Goal: Information Seeking & Learning: Find specific fact

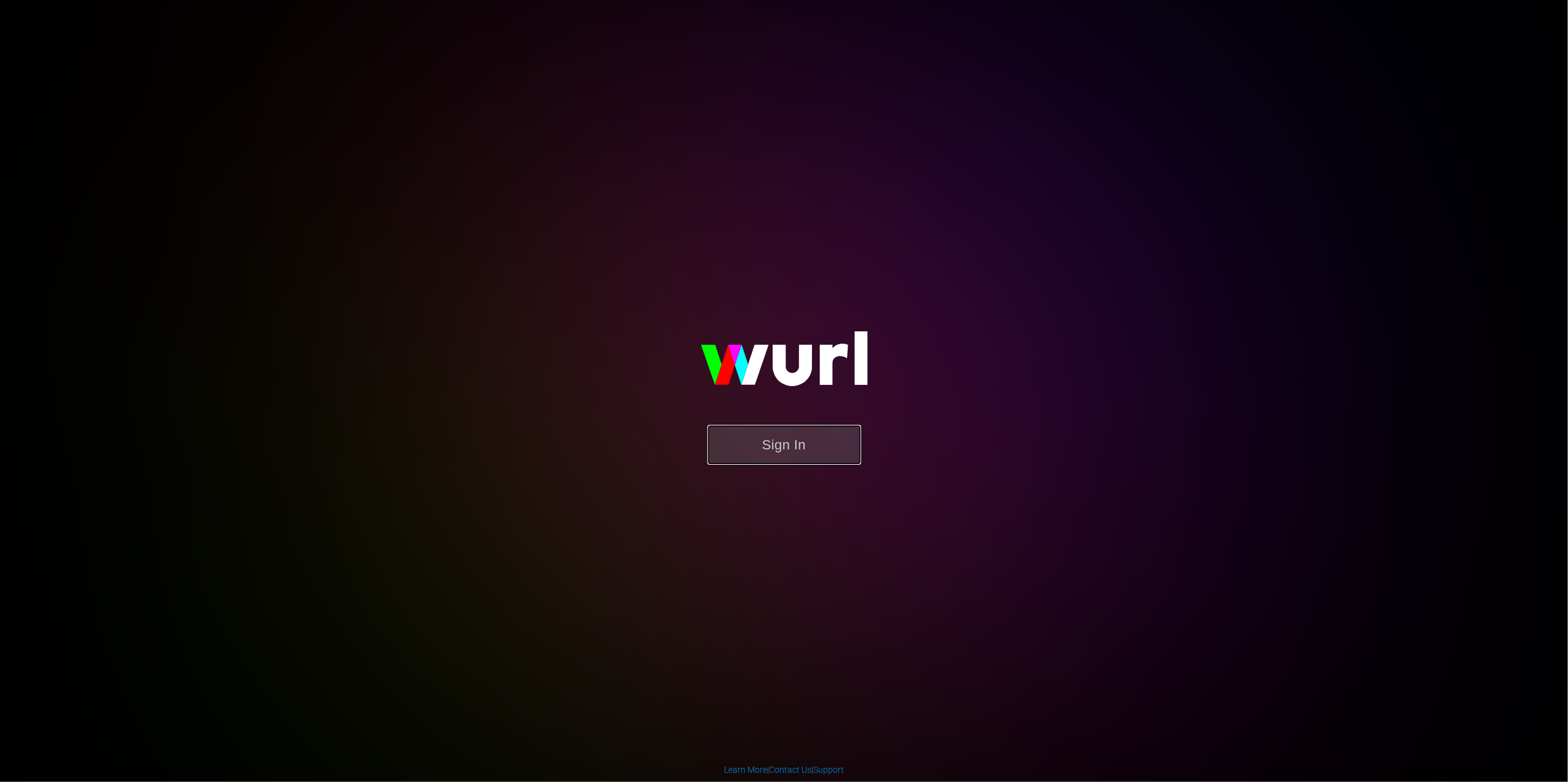
click at [739, 444] on button "Sign In" at bounding box center [784, 445] width 153 height 40
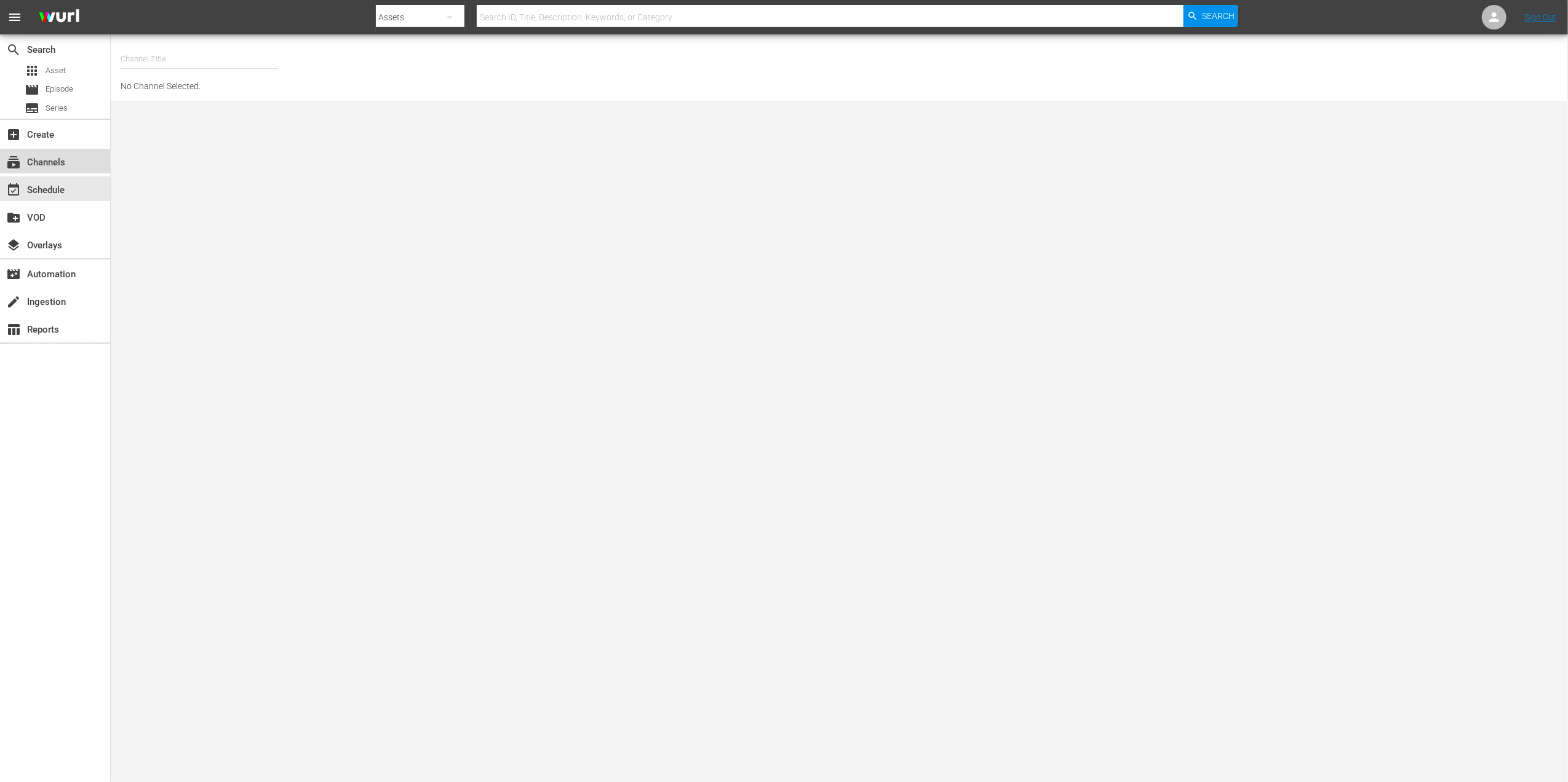
click at [83, 155] on div "subscriptions Channels" at bounding box center [55, 161] width 110 height 25
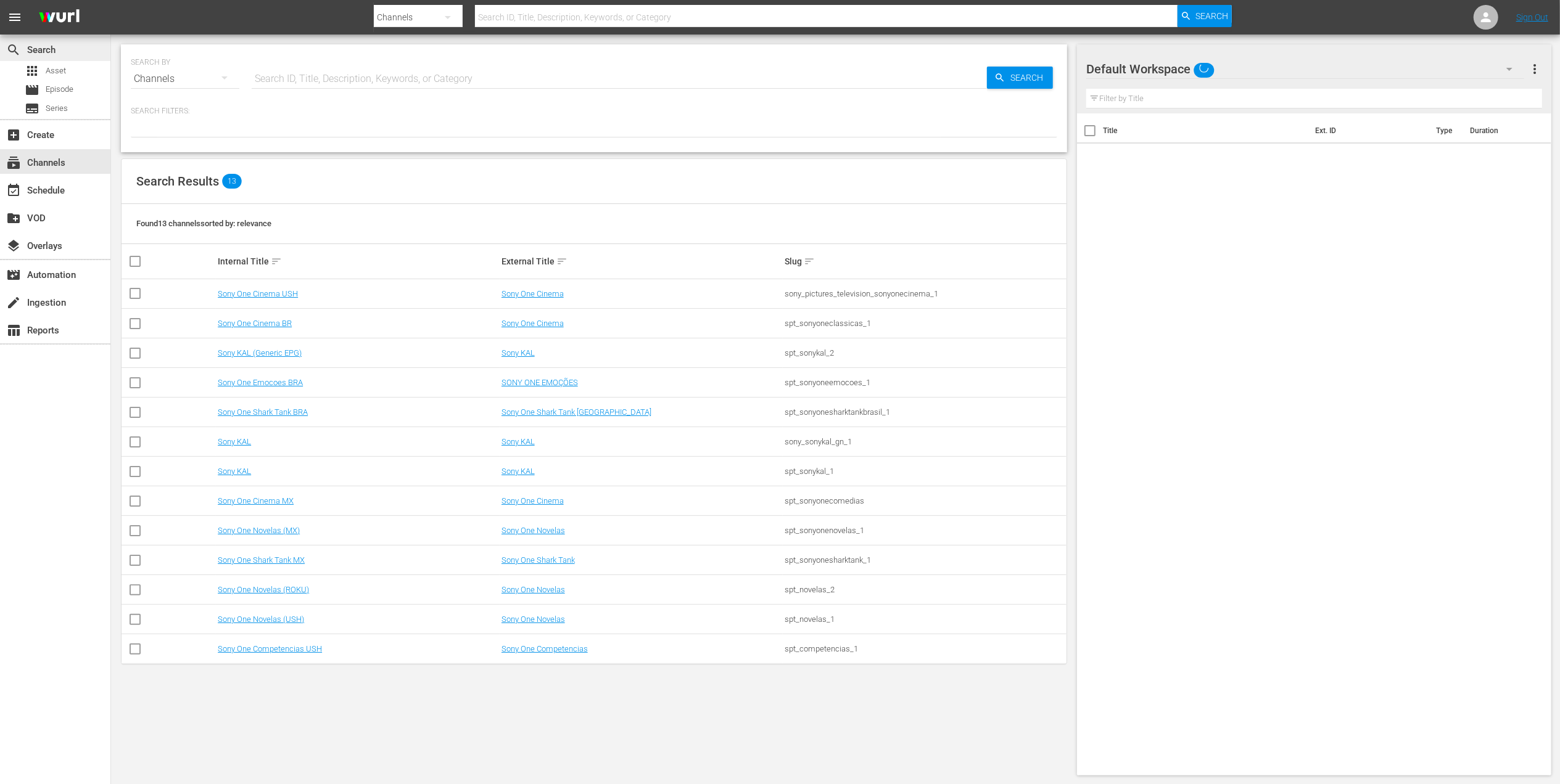
click at [50, 57] on div "search Search" at bounding box center [55, 48] width 110 height 25
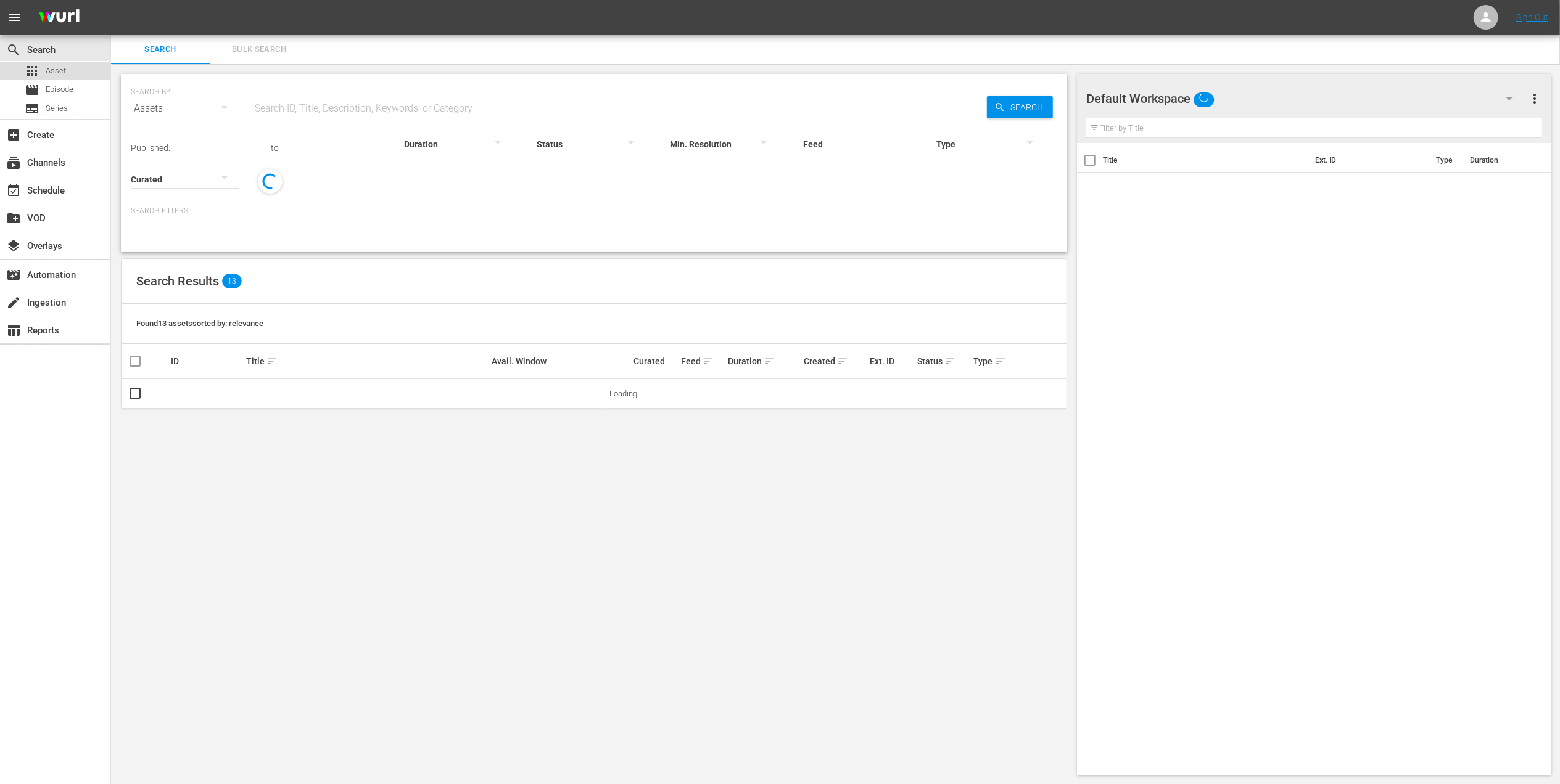
click at [52, 70] on span "Asset" at bounding box center [55, 70] width 20 height 12
click at [55, 84] on span "Episode" at bounding box center [59, 89] width 28 height 12
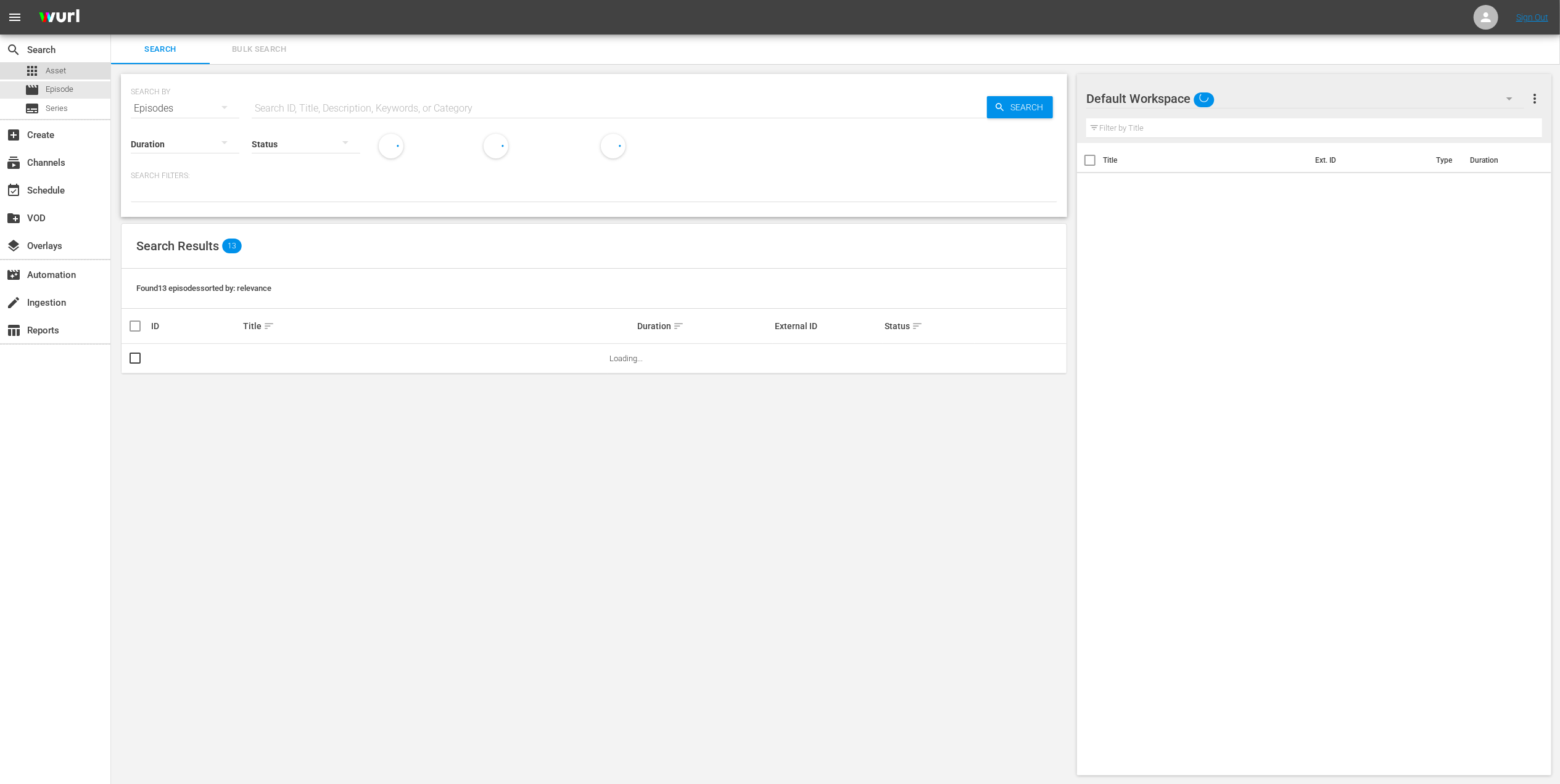
click at [63, 77] on span "Asset" at bounding box center [55, 70] width 20 height 12
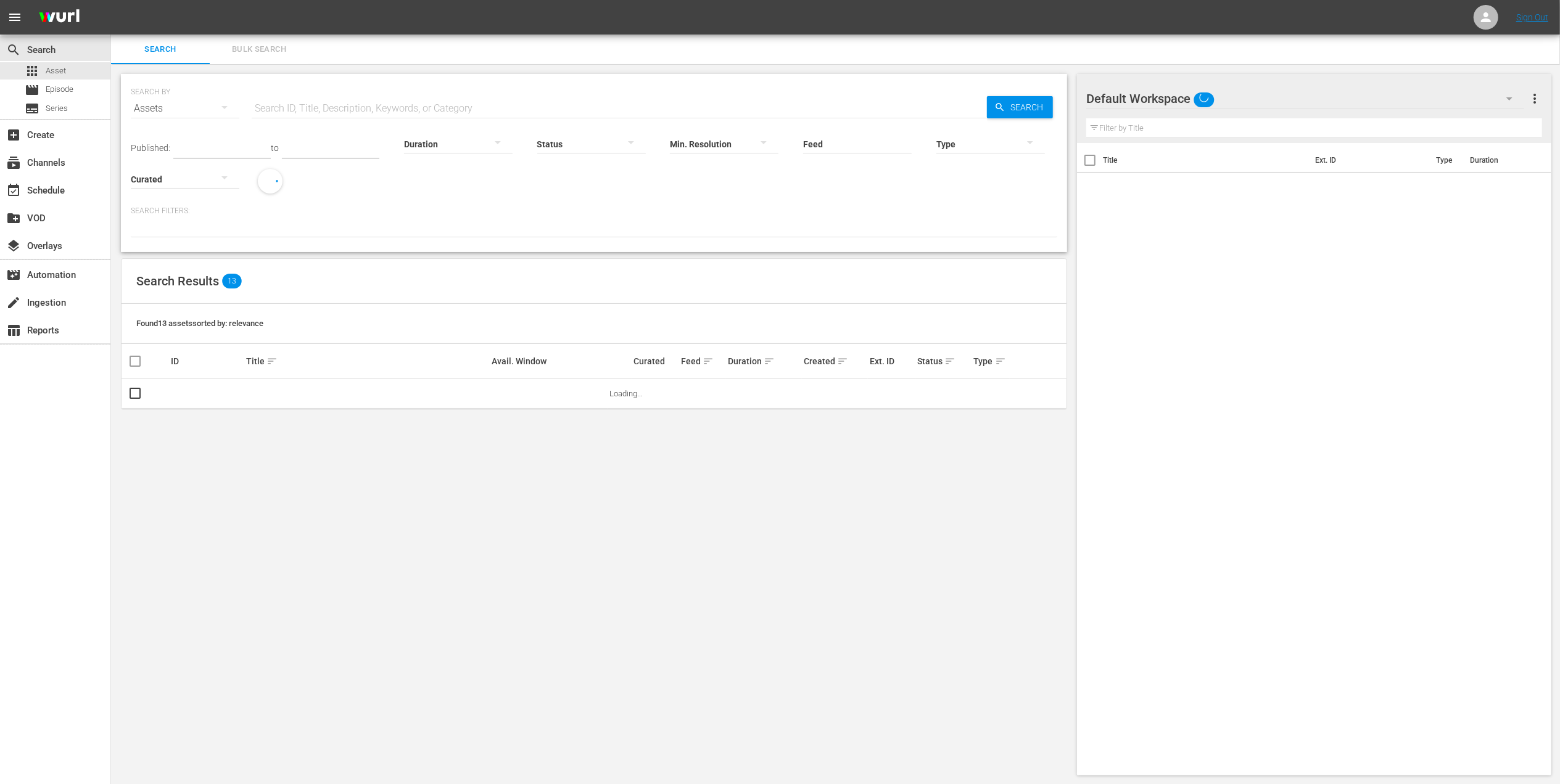
click at [253, 55] on span "Bulk Search" at bounding box center [259, 49] width 84 height 14
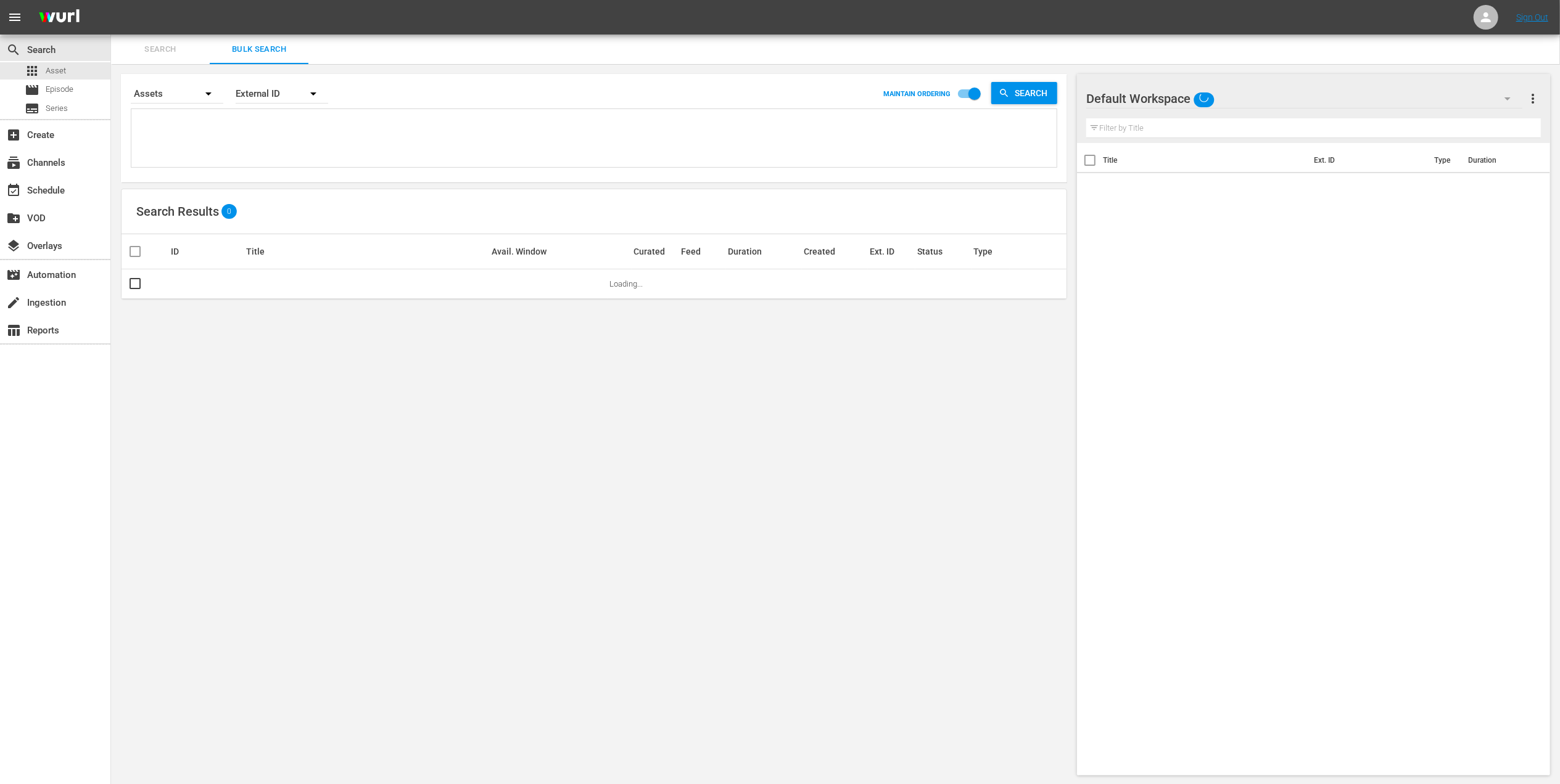
click at [248, 116] on textarea at bounding box center [595, 140] width 922 height 56
paste textarea "U5000662_LAT"
type textarea "U5000662_LAT"
click at [60, 87] on span "Episode" at bounding box center [59, 89] width 28 height 12
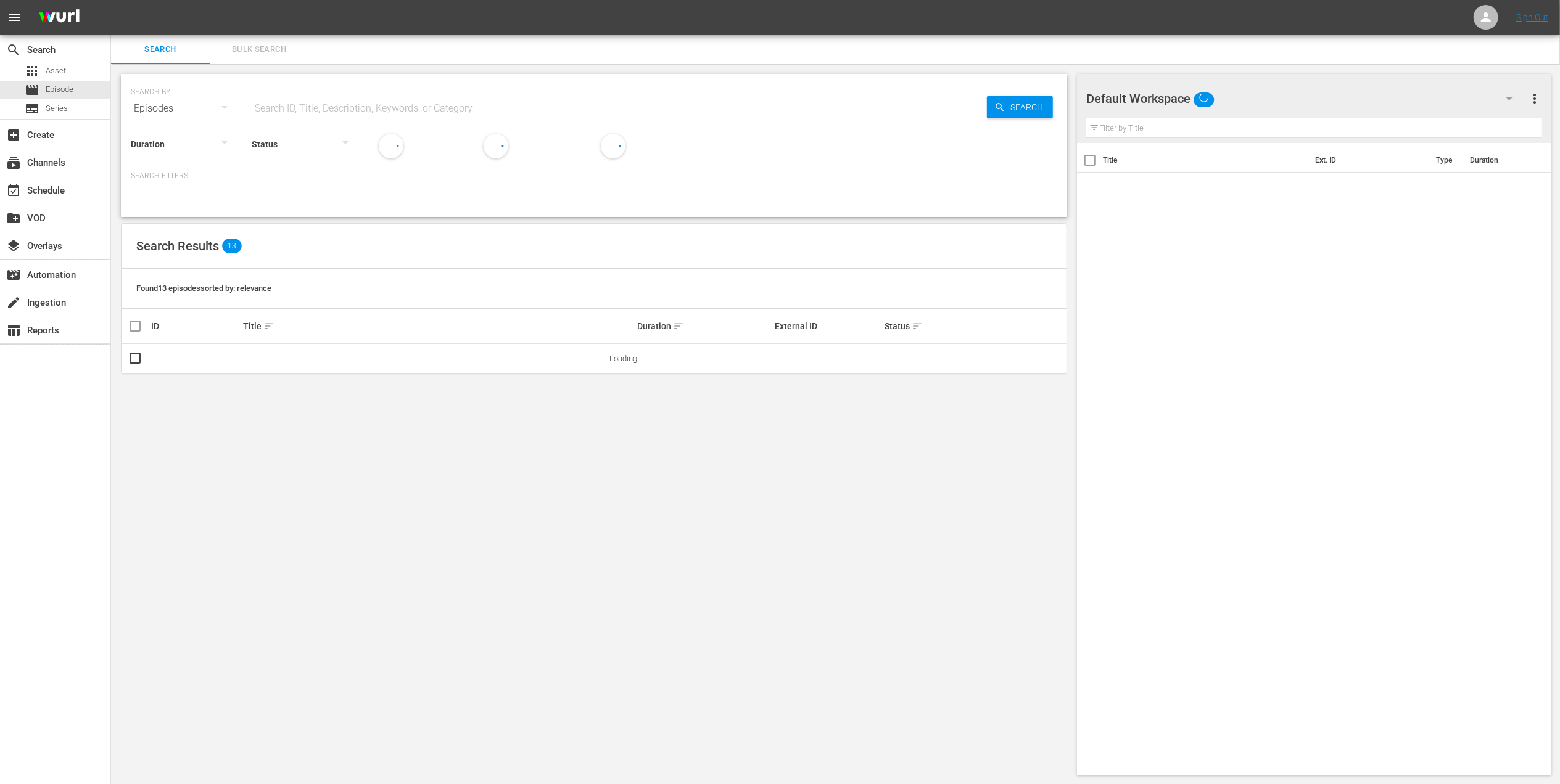
click at [313, 109] on input "text" at bounding box center [619, 108] width 735 height 29
paste input "U5000662_LAT"
click at [1005, 109] on icon "button" at bounding box center [1000, 107] width 11 height 11
click at [1023, 106] on span "Search" at bounding box center [1029, 106] width 47 height 22
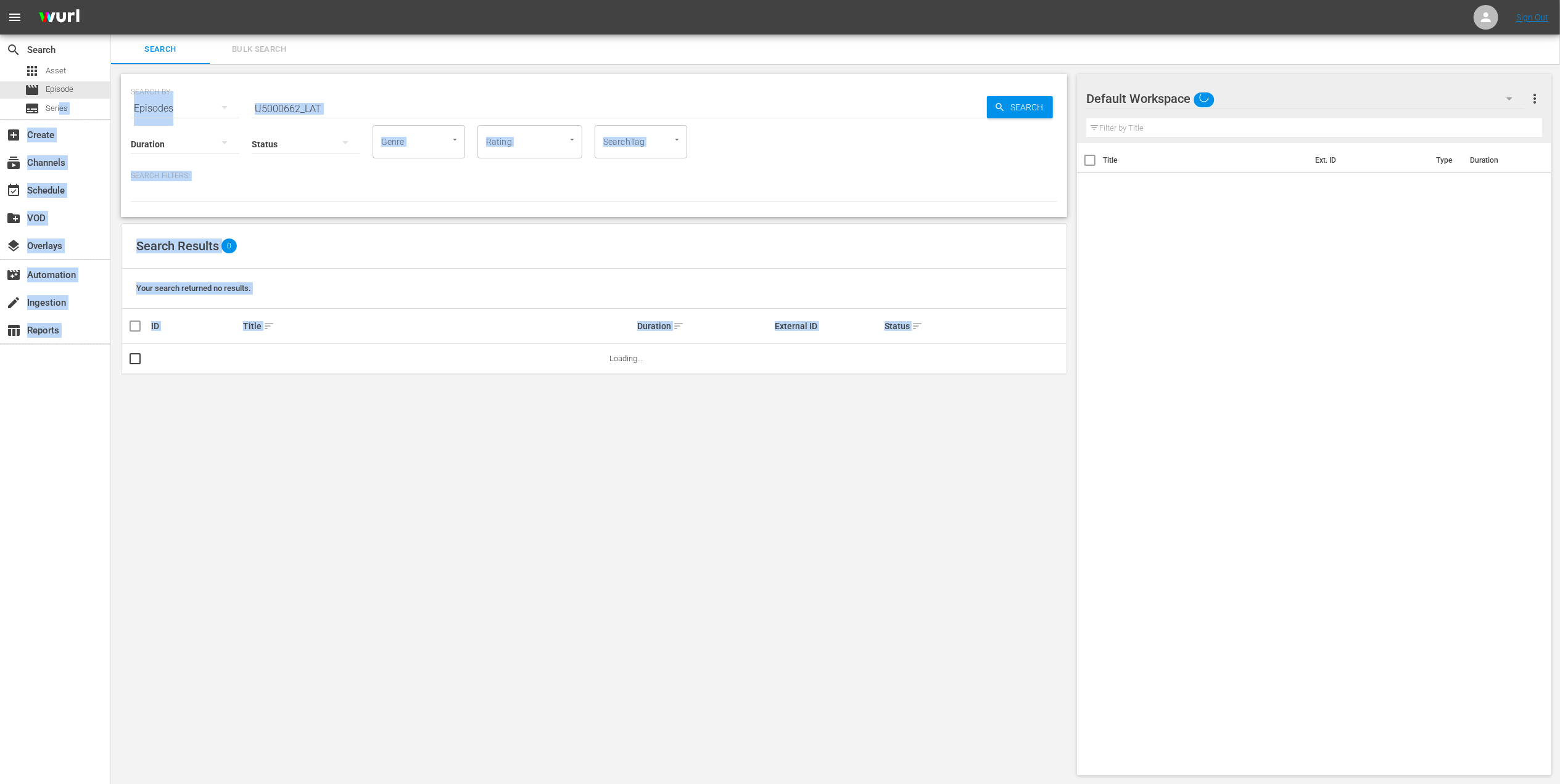
drag, startPoint x: 59, startPoint y: 114, endPoint x: 343, endPoint y: 622, distance: 582.0
click at [343, 0] on div "search Search apps Asset movie Episode subtitles Series add_box Create subscrip…" at bounding box center [836, 0] width 1449 height 0
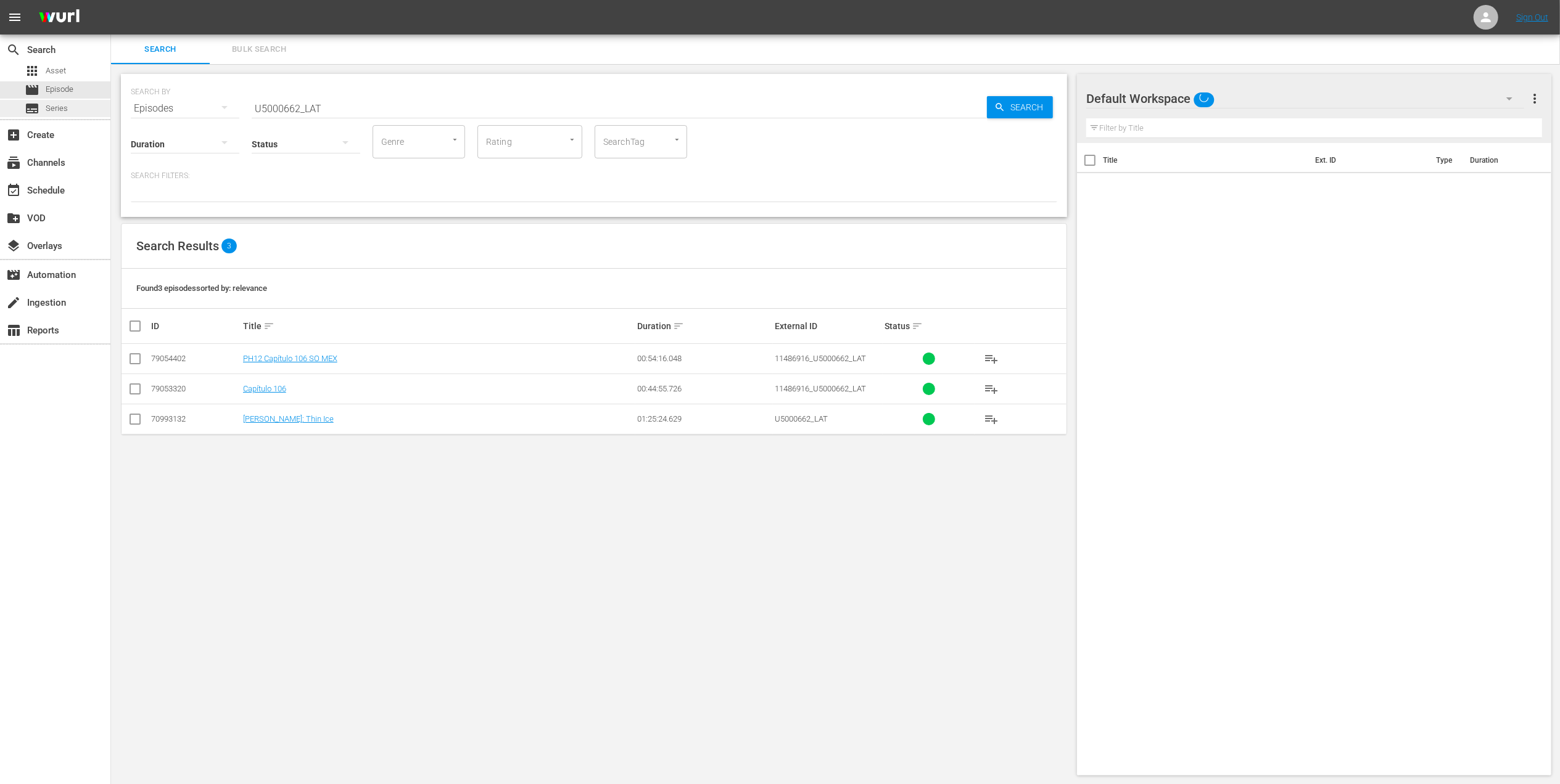
click at [45, 117] on div "search Search apps Asset movie Episode subtitles Series" at bounding box center [55, 76] width 110 height 84
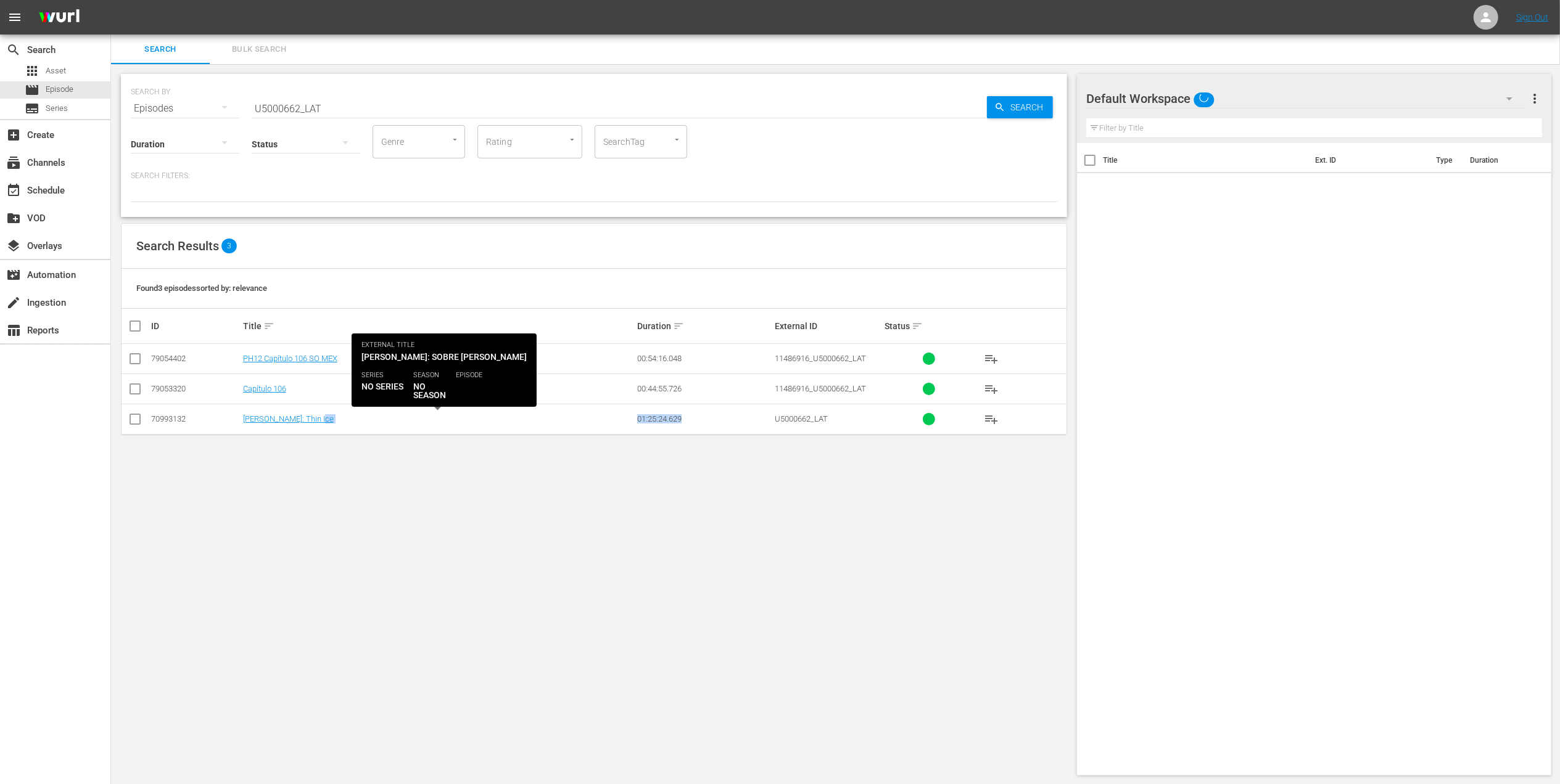
drag, startPoint x: 682, startPoint y: 416, endPoint x: 594, endPoint y: 417, distance: 88.0
click at [594, 417] on tr "70993132 [PERSON_NAME]: Thin Ice 01:25:24.629 U5000662_LAT playlist_add" at bounding box center [593, 420] width 945 height 30
drag, startPoint x: 594, startPoint y: 417, endPoint x: 652, endPoint y: 420, distance: 58.1
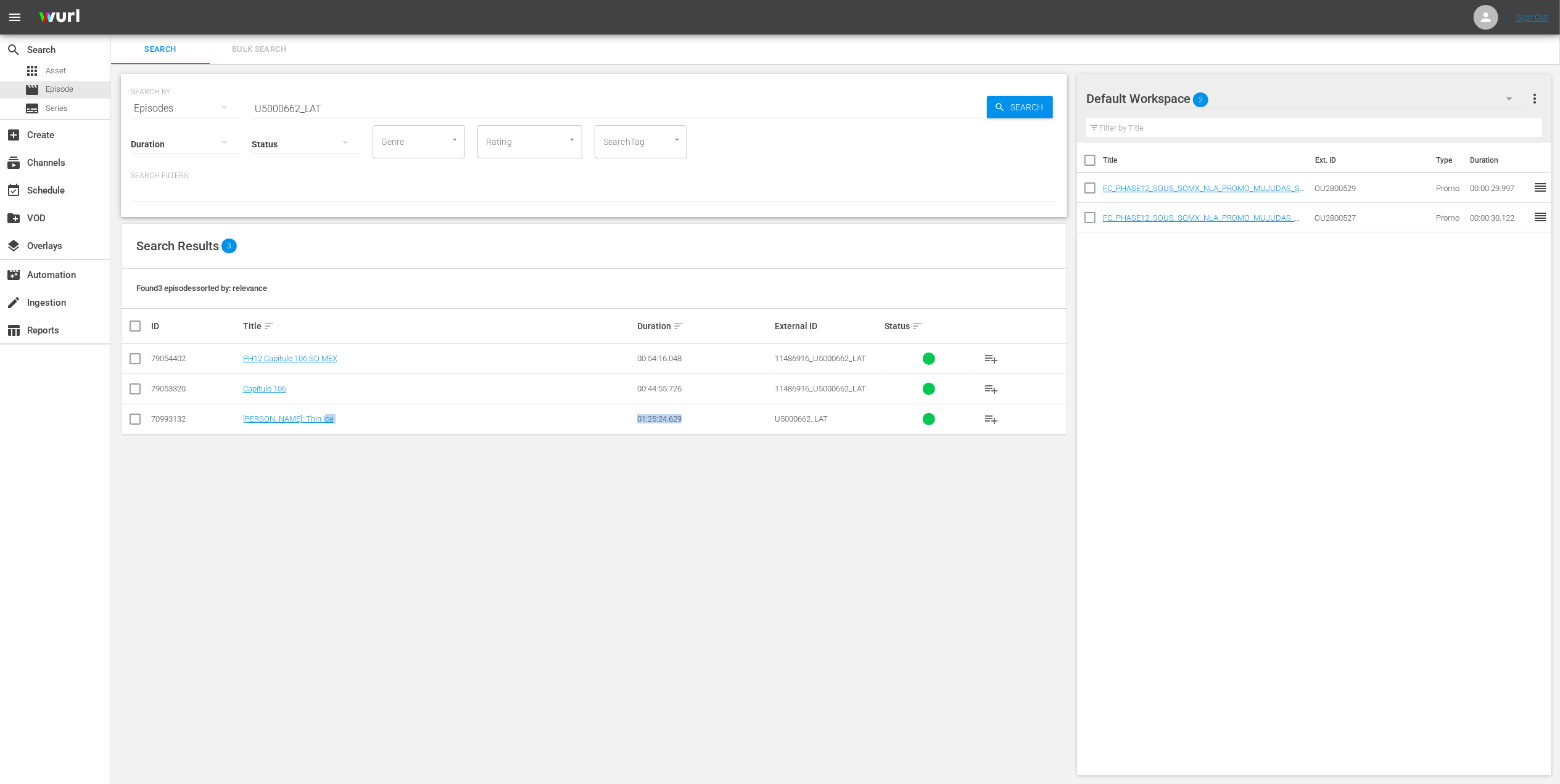
copy tr "01:25:24.629"
drag, startPoint x: 263, startPoint y: 92, endPoint x: 193, endPoint y: 98, distance: 70.3
click at [199, 94] on div "SEARCH BY Search By Episodes Search ID, Title, Description, Keywords, or Catego…" at bounding box center [594, 101] width 927 height 45
paste input "909285_U700445"
type input "909285_U700445_LAT"
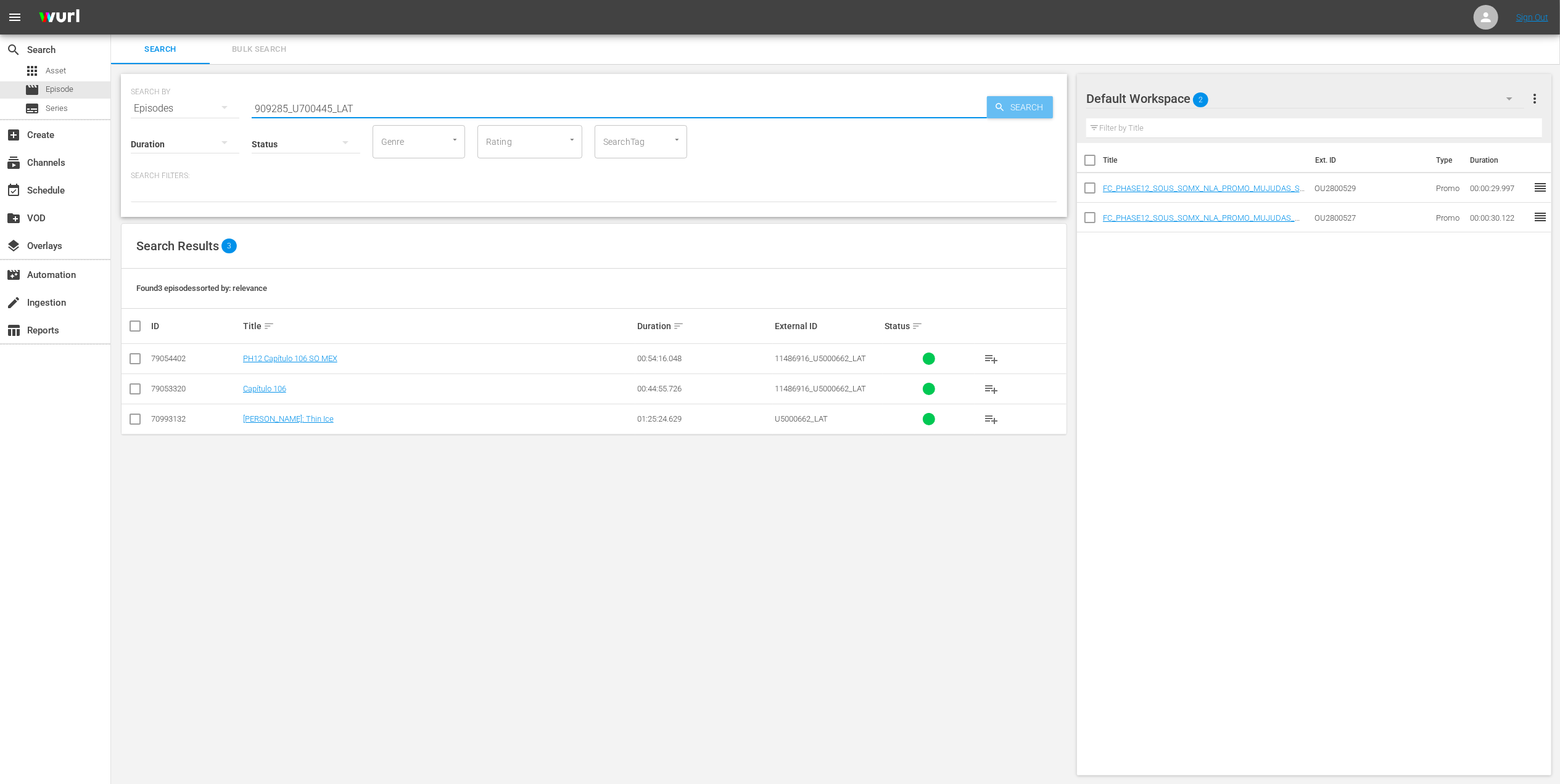
click at [1000, 103] on icon "button" at bounding box center [1000, 106] width 8 height 8
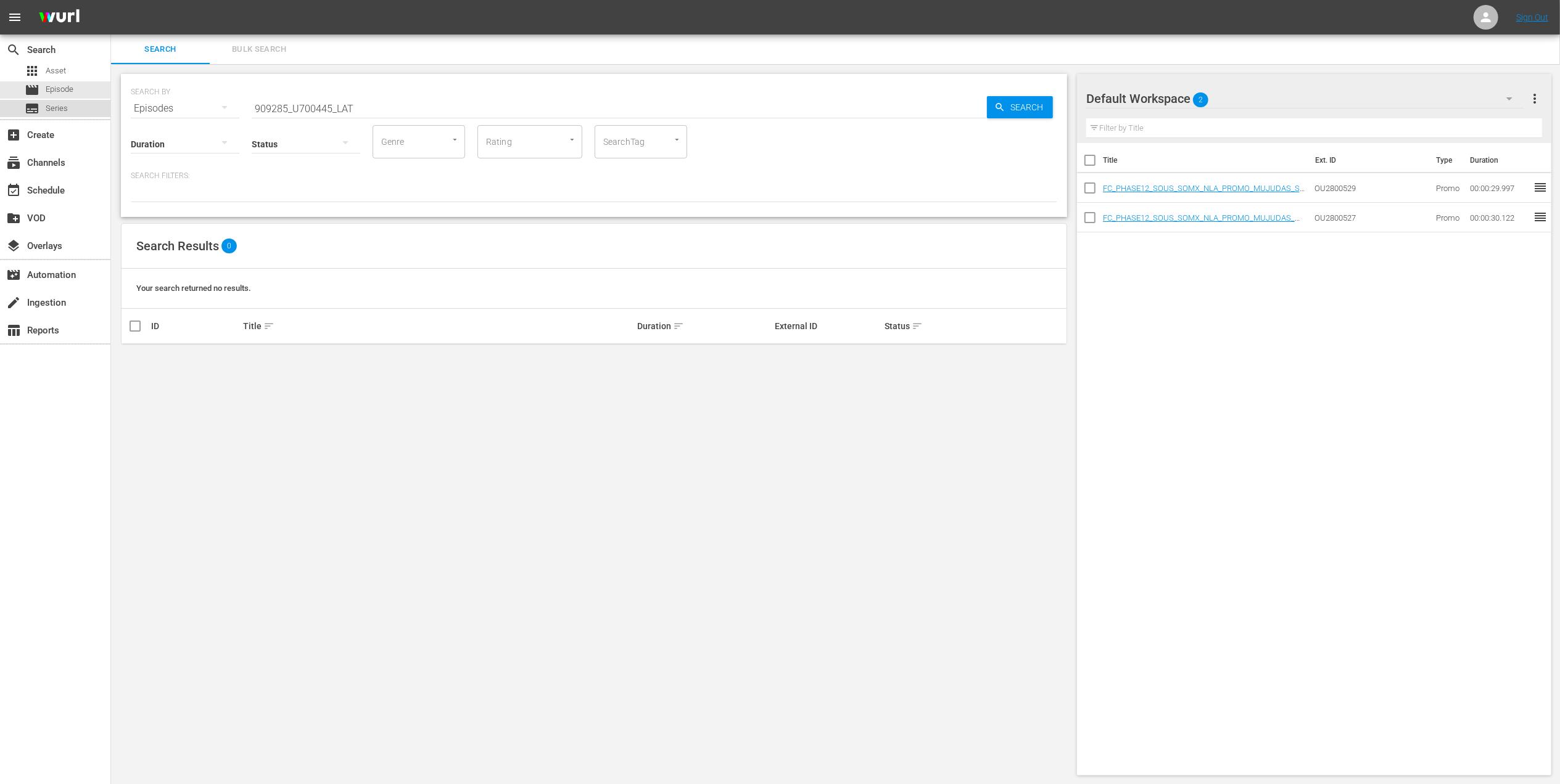
click at [70, 107] on div "subtitles Series" at bounding box center [55, 108] width 110 height 17
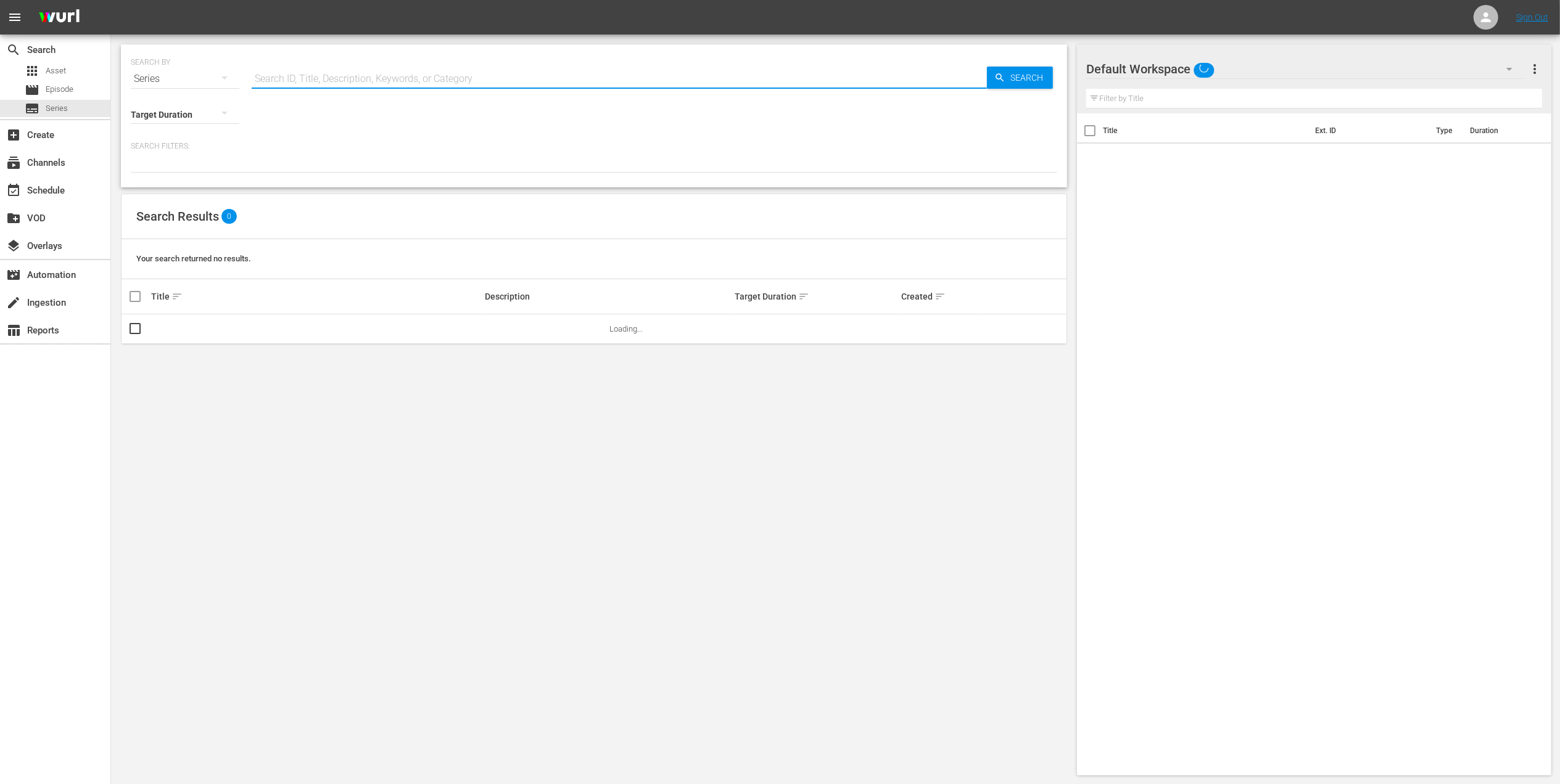
click at [291, 67] on input "text" at bounding box center [619, 79] width 735 height 29
paste input "909285_U700445_LAT"
type input "909285_U700445_LAT"
click at [1032, 69] on span "Search" at bounding box center [1029, 77] width 47 height 22
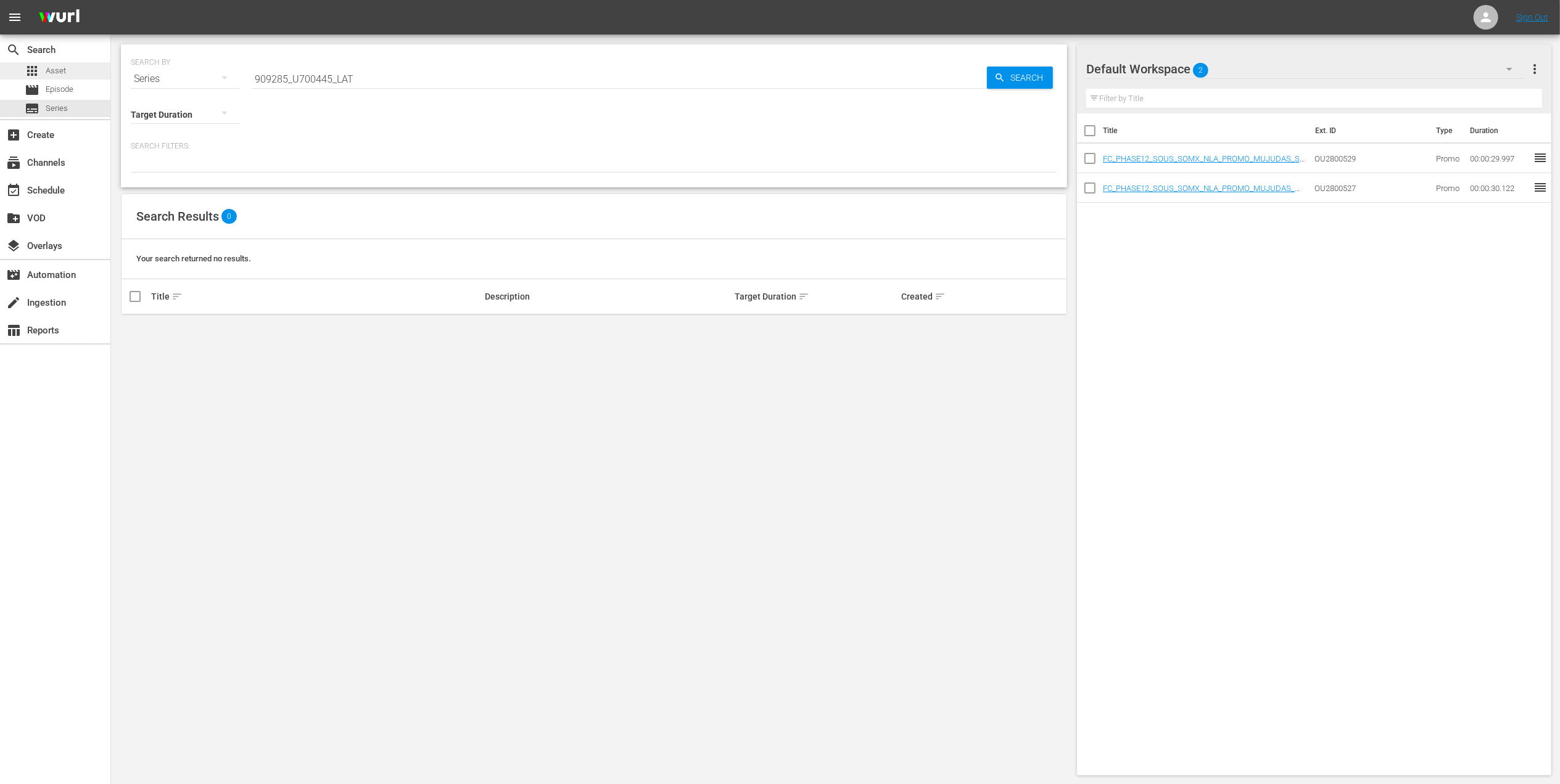
click at [80, 72] on div "apps Asset" at bounding box center [55, 71] width 110 height 17
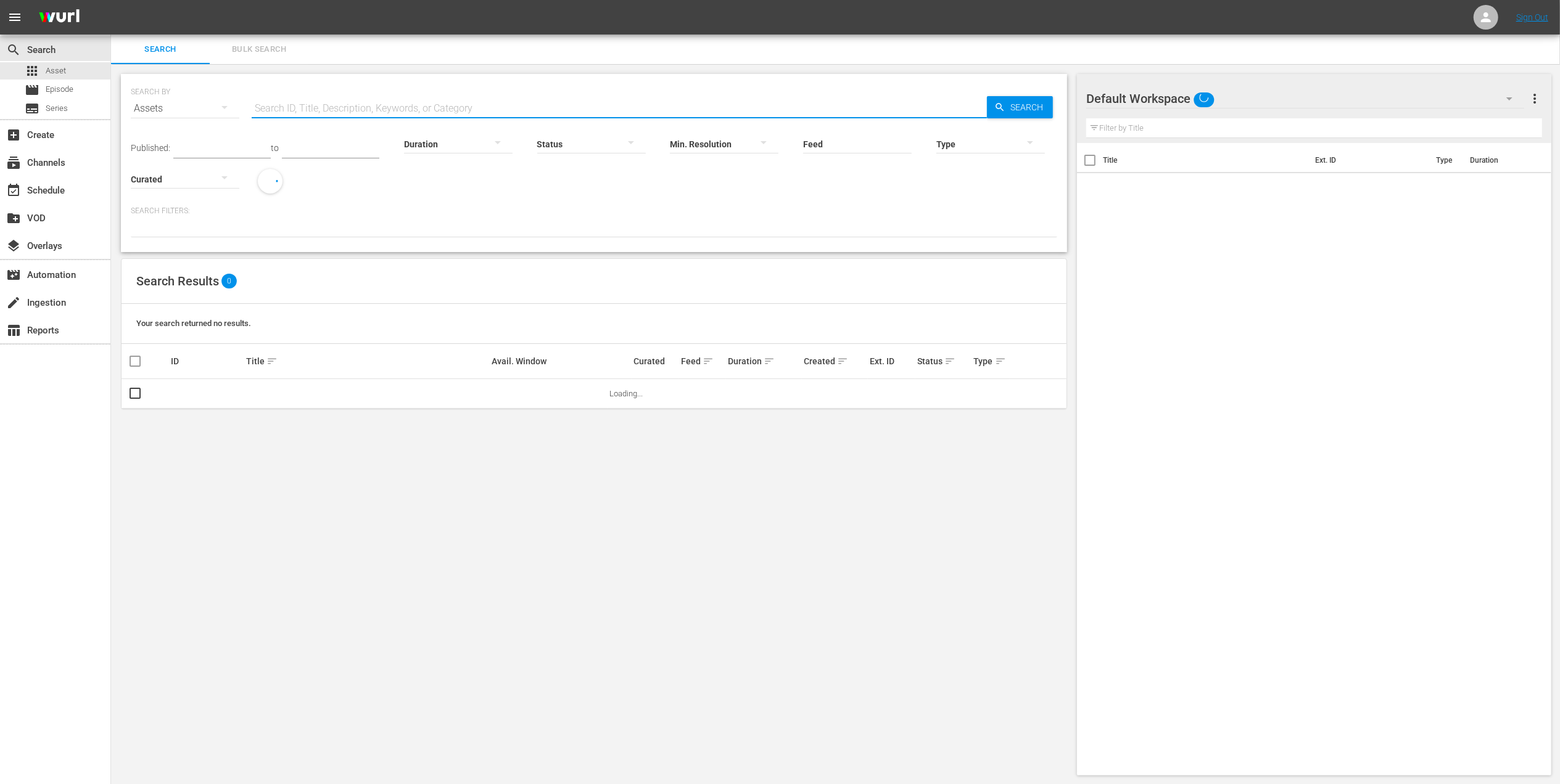
click at [400, 112] on input "text" at bounding box center [619, 108] width 735 height 29
paste input "909285_U700445_LAT"
type input "909285_U700445_LAT"
click at [990, 106] on div "Search" at bounding box center [1020, 106] width 66 height 22
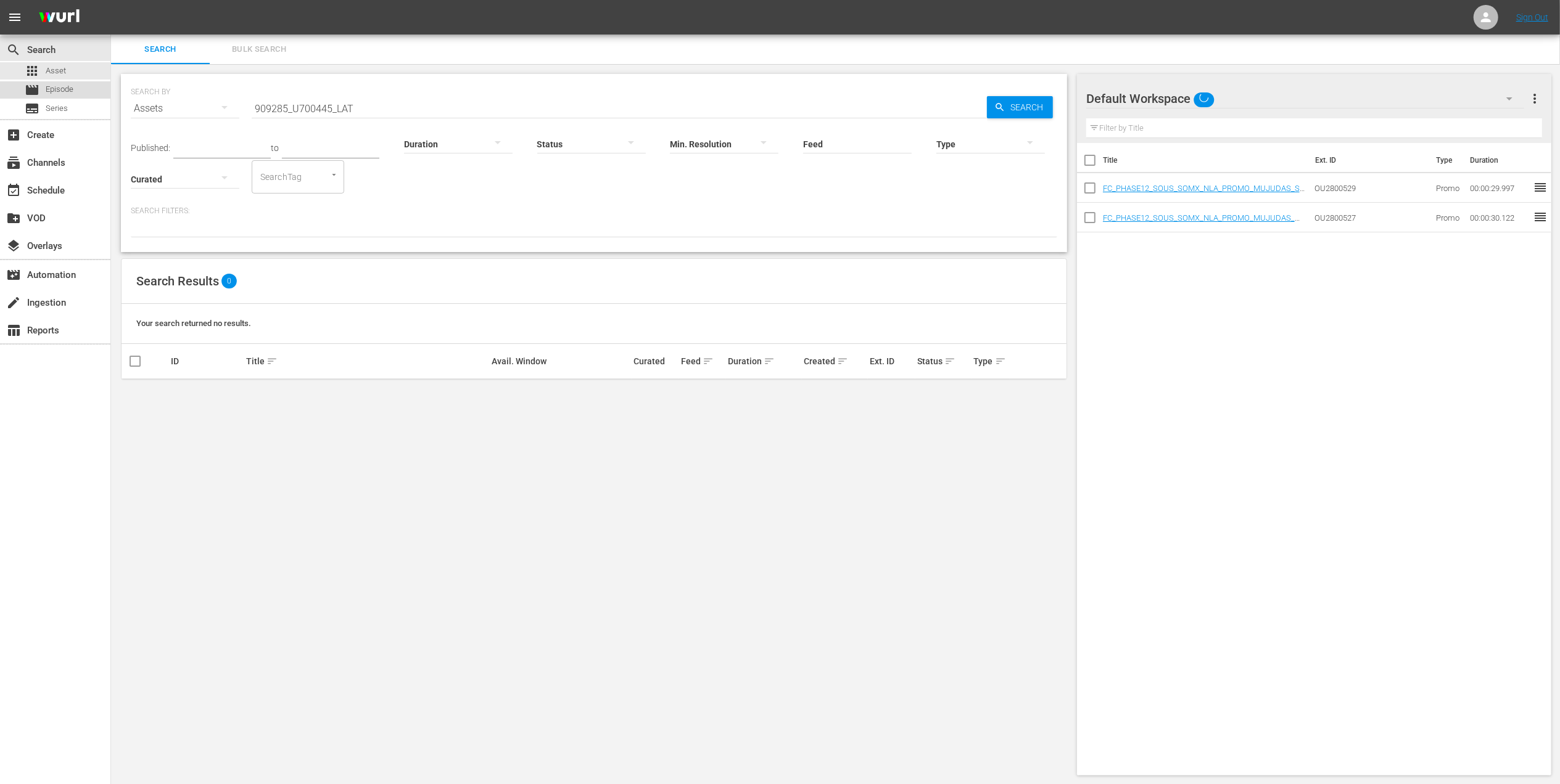
click at [67, 87] on span "Episode" at bounding box center [59, 89] width 28 height 12
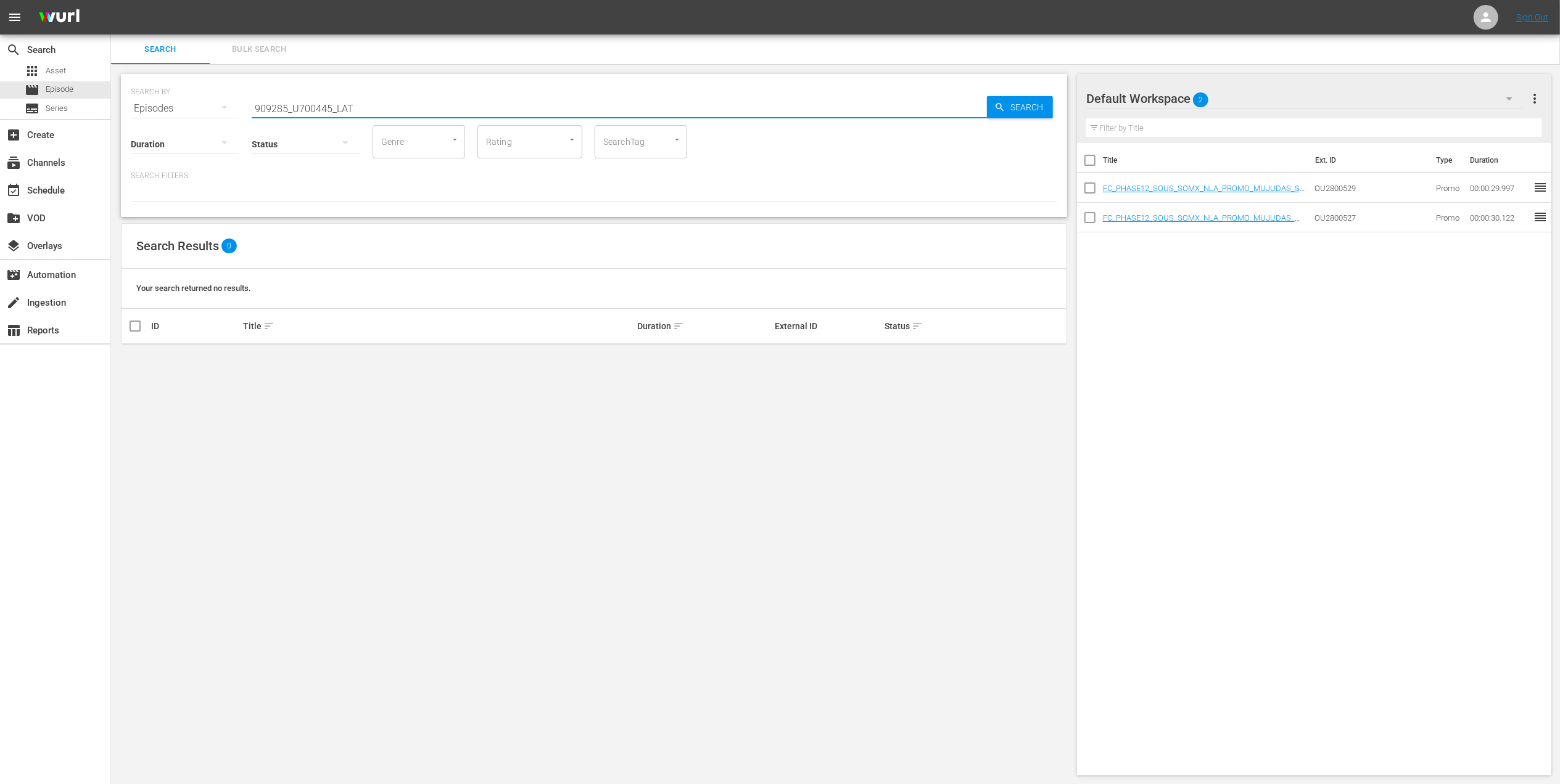
click at [308, 111] on input "909285_U700445_LAT" at bounding box center [619, 108] width 735 height 29
click at [306, 102] on input "909285_U700445_LAT" at bounding box center [619, 108] width 735 height 29
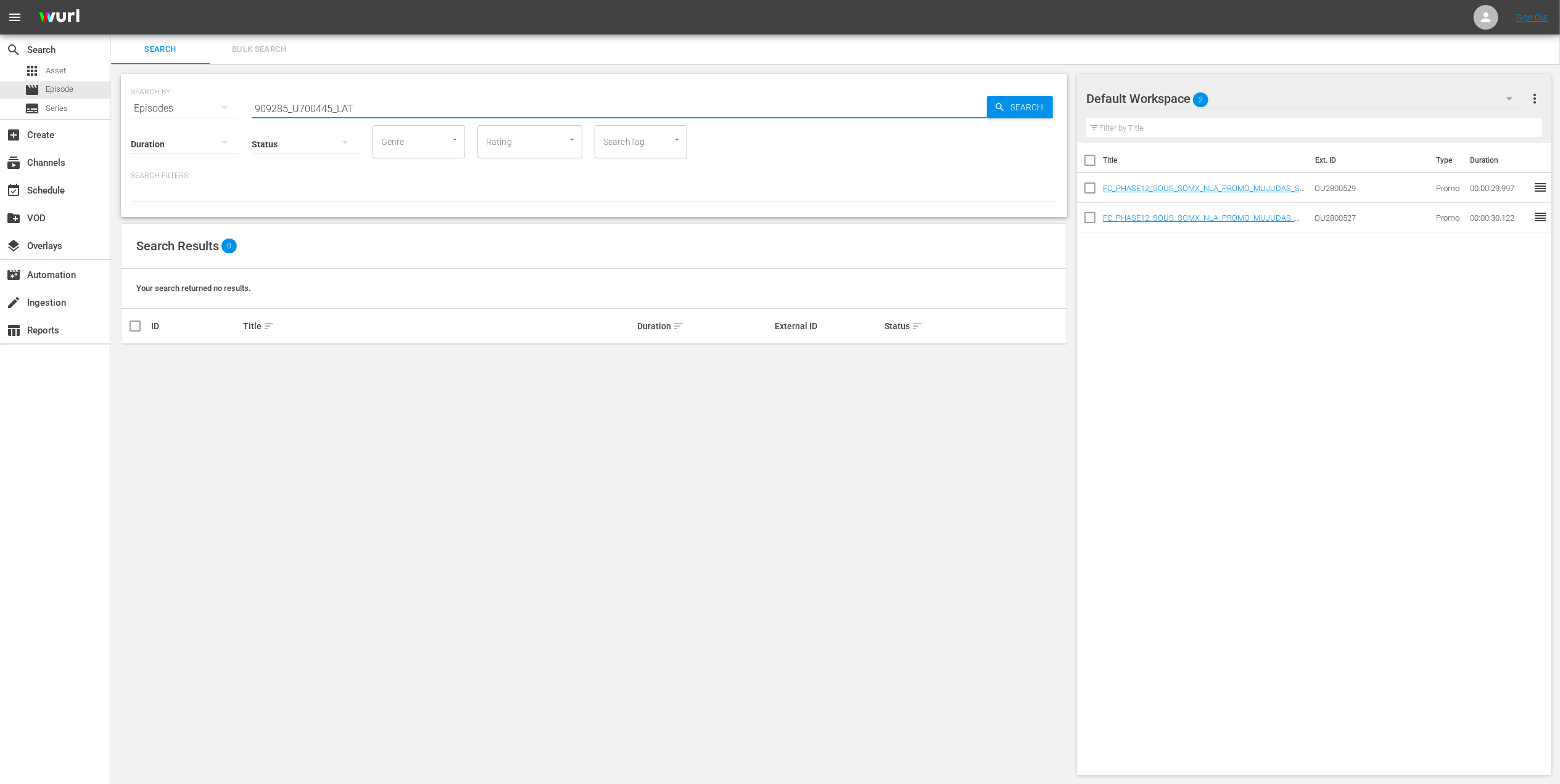
paste input "U6000035_BRA_18"
type input "U6000035_BRA_18"
click at [1006, 103] on span "Search" at bounding box center [1029, 106] width 47 height 22
click at [376, 100] on input "U6000035_BRA_18" at bounding box center [619, 108] width 735 height 29
click at [57, 100] on div "subtitles Series" at bounding box center [46, 108] width 43 height 17
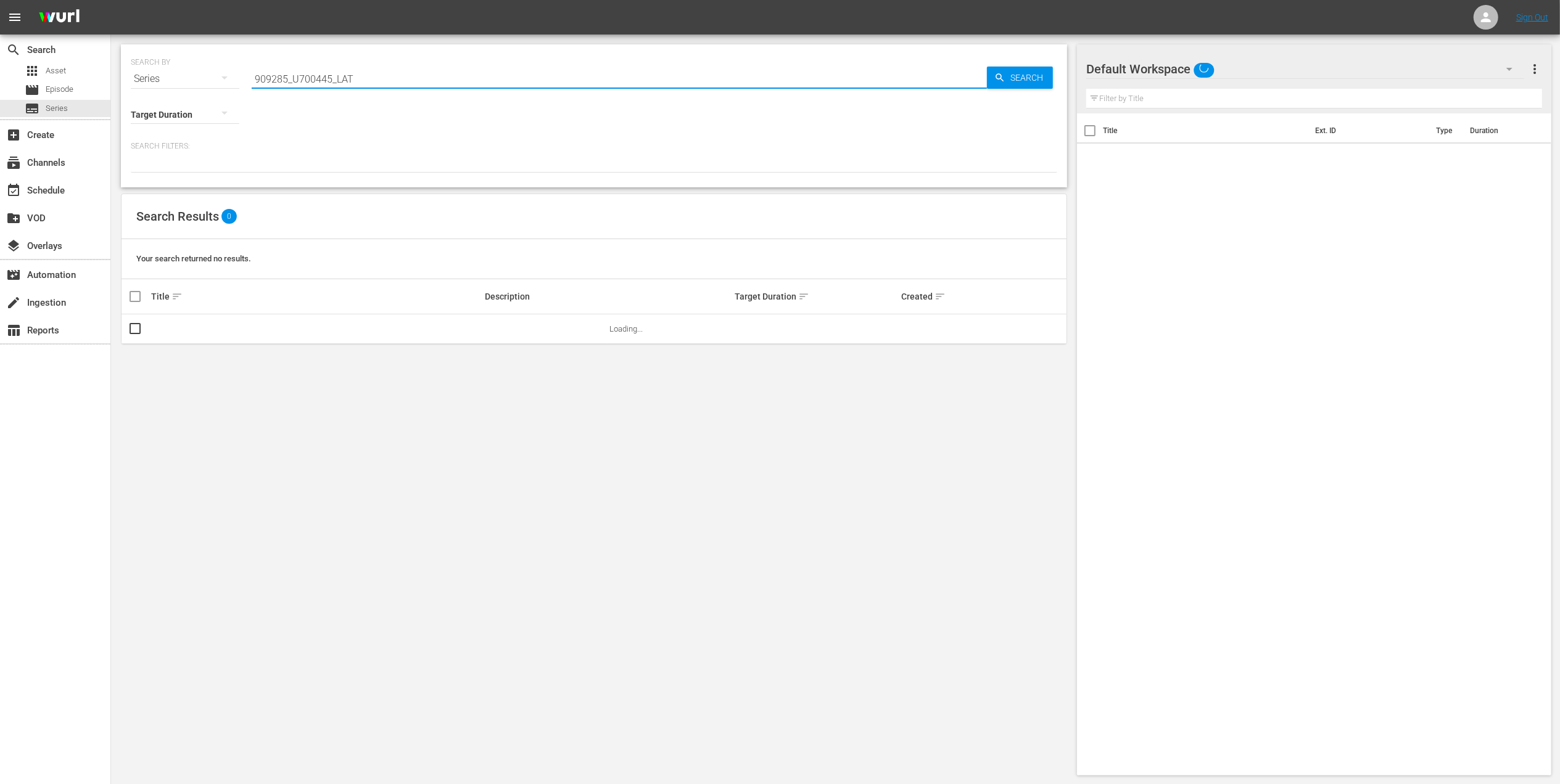
click at [312, 82] on input "909285_U700445_LAT" at bounding box center [619, 79] width 735 height 29
paste input "U6000035_BRA_18"
type input "U6000035_BRA_18"
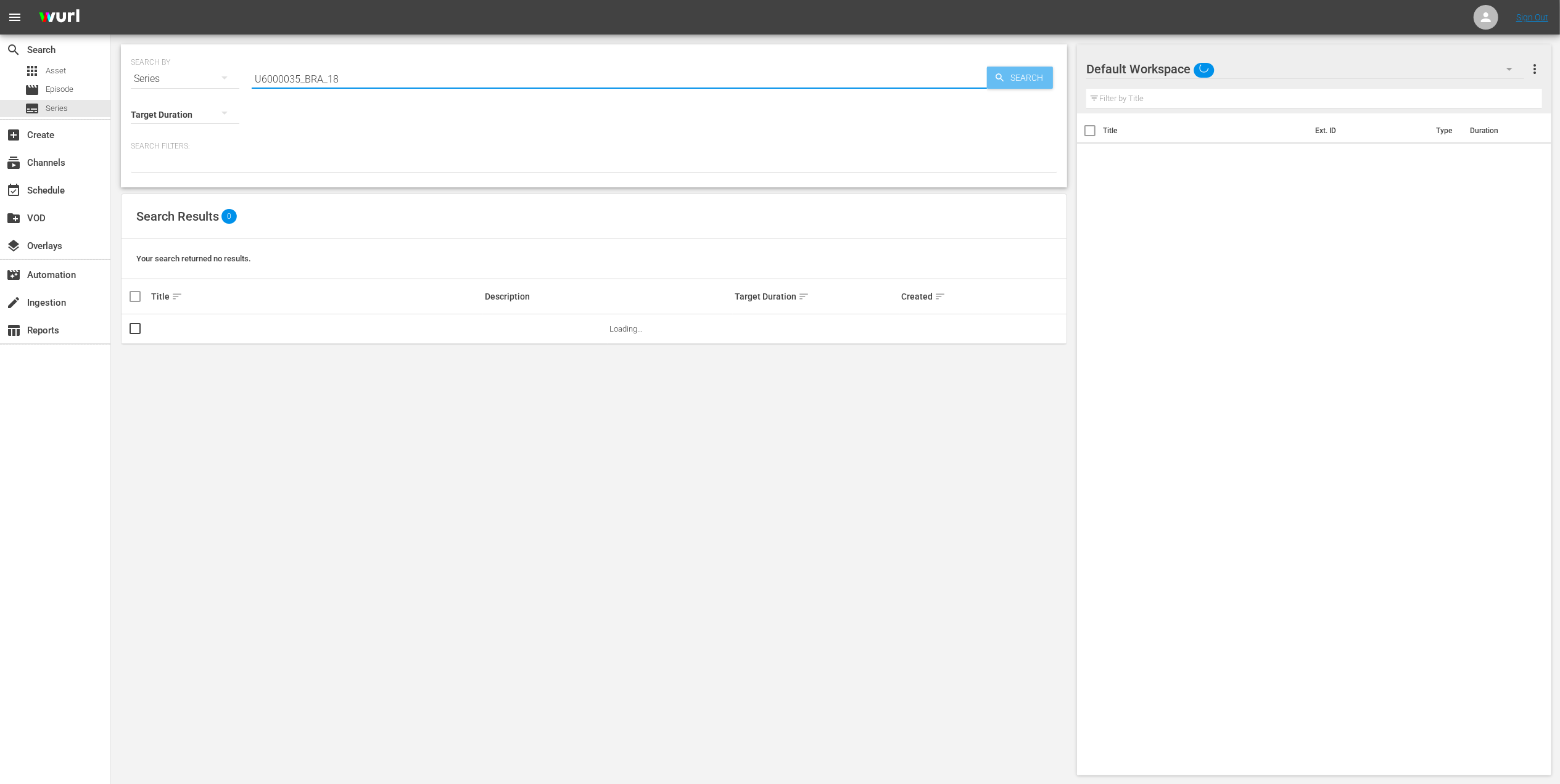
click at [1000, 80] on icon "button" at bounding box center [1000, 78] width 11 height 11
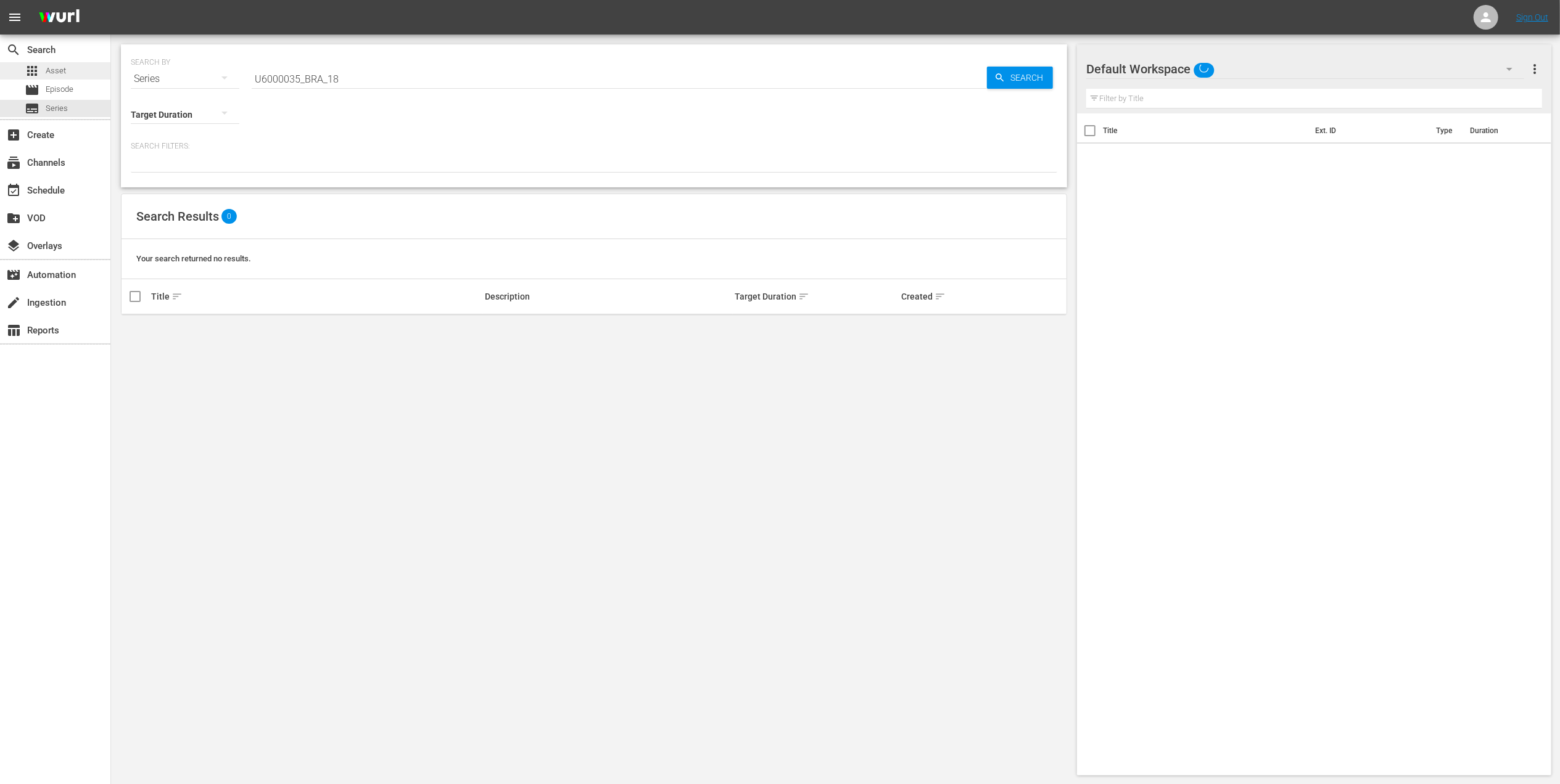
click at [63, 73] on span "Asset" at bounding box center [55, 70] width 20 height 12
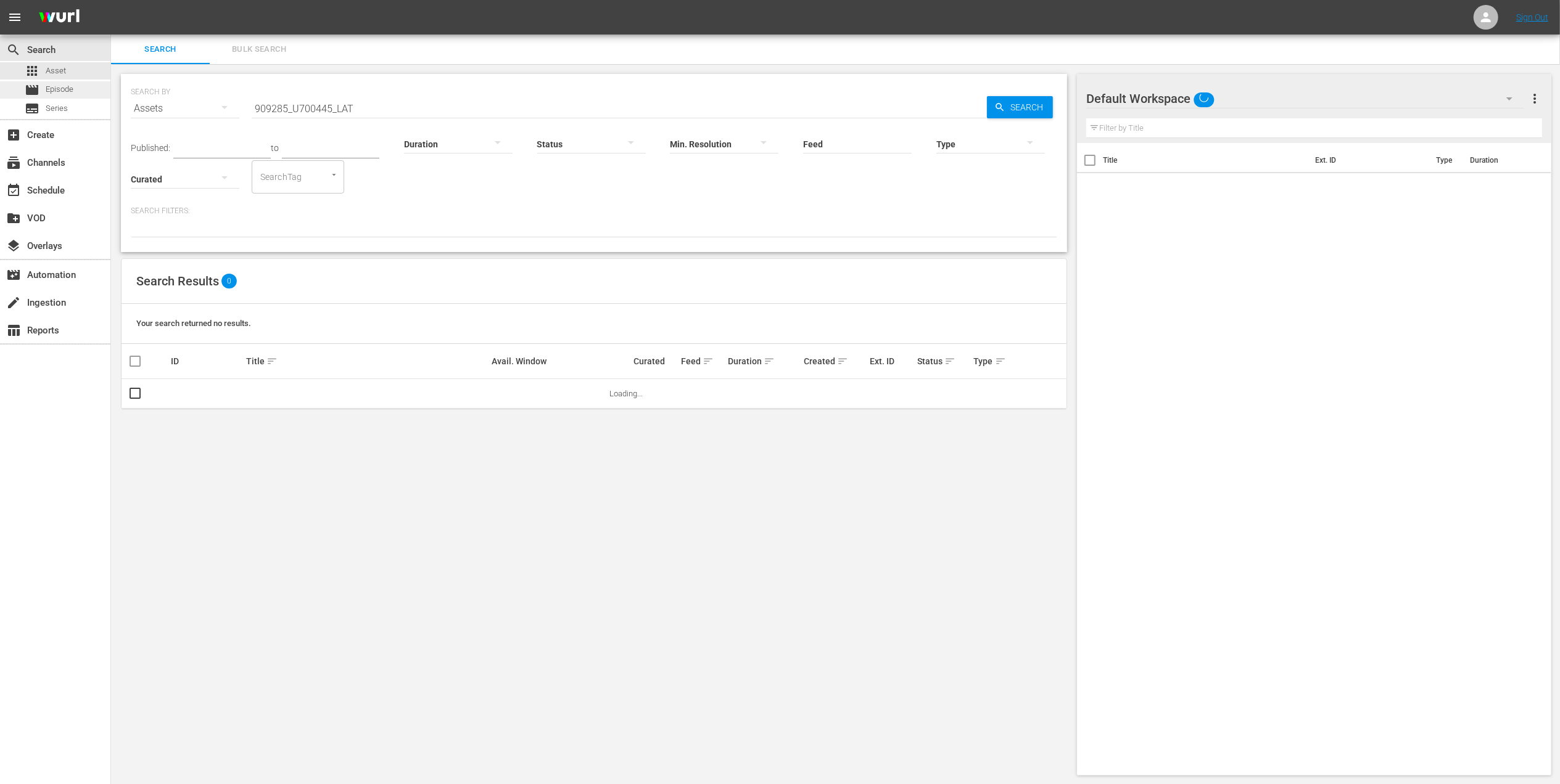
click at [69, 84] on span "Episode" at bounding box center [59, 89] width 28 height 12
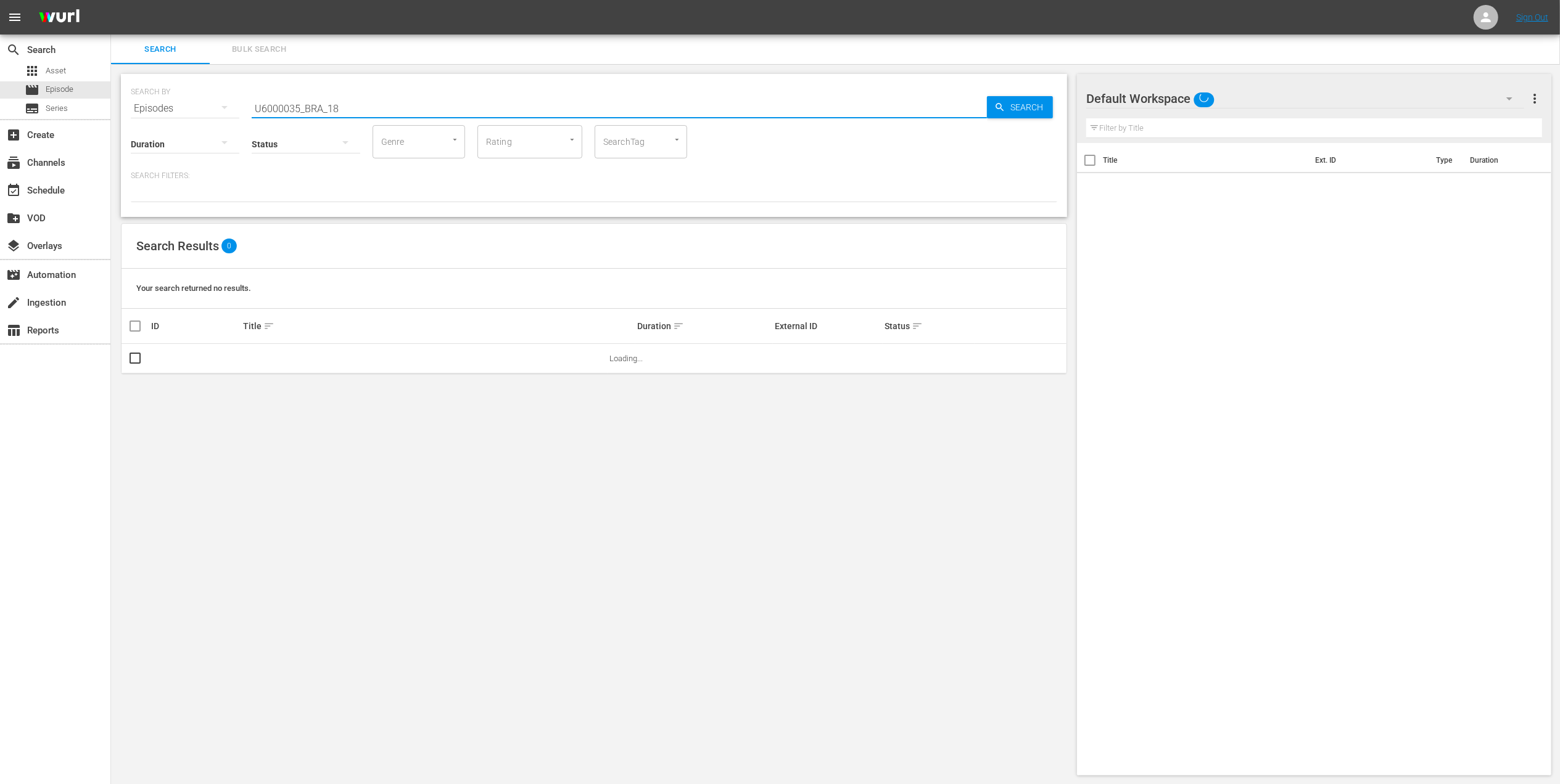
click at [323, 100] on input "U6000035_BRA_18" at bounding box center [619, 108] width 735 height 29
click at [248, 49] on span "Bulk Search" at bounding box center [259, 49] width 84 height 14
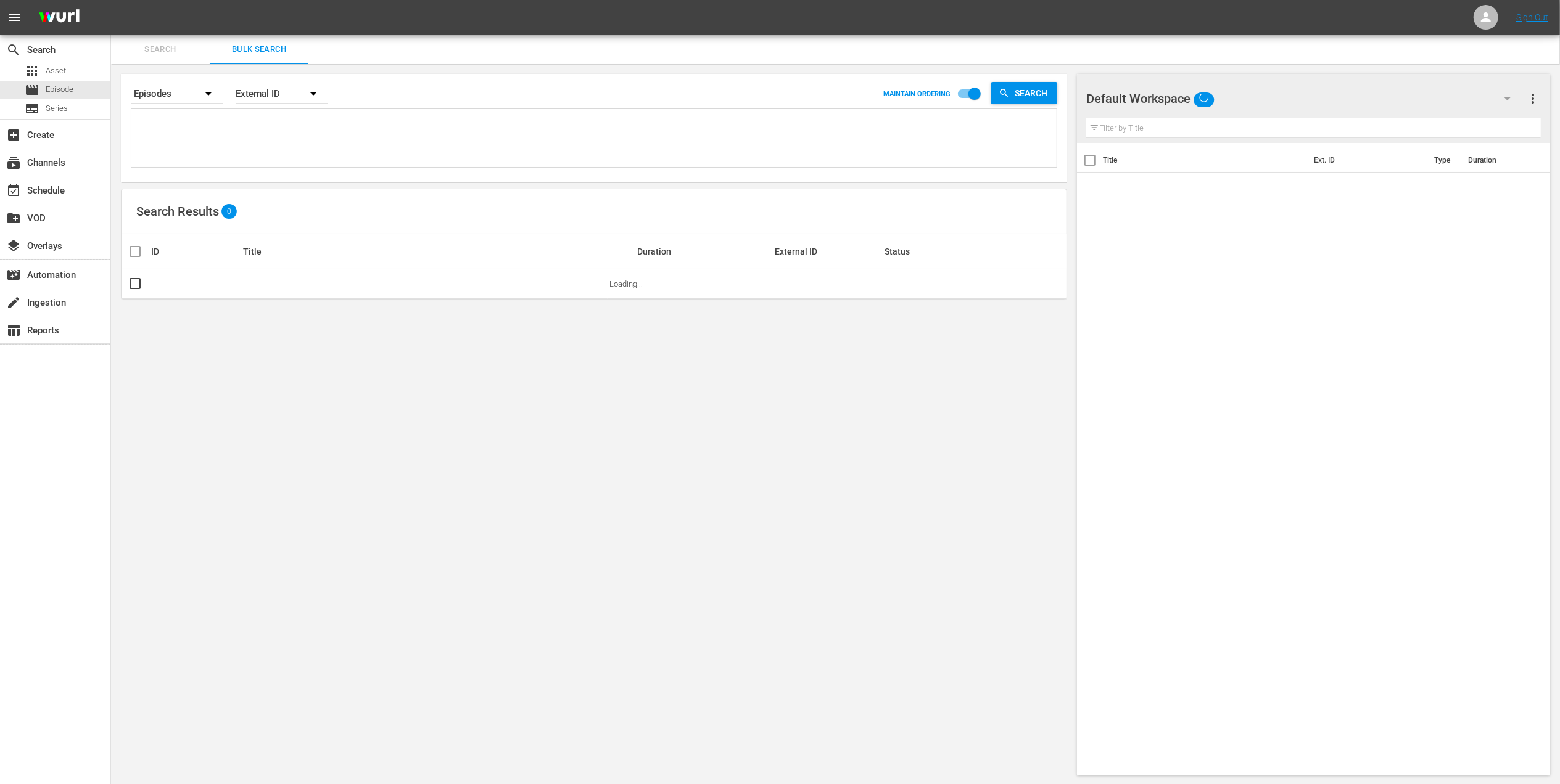
paste textarea "U6000035_BRA_18"
type textarea "U6000035_BRA_18"
click at [1001, 94] on icon "button" at bounding box center [1005, 93] width 11 height 11
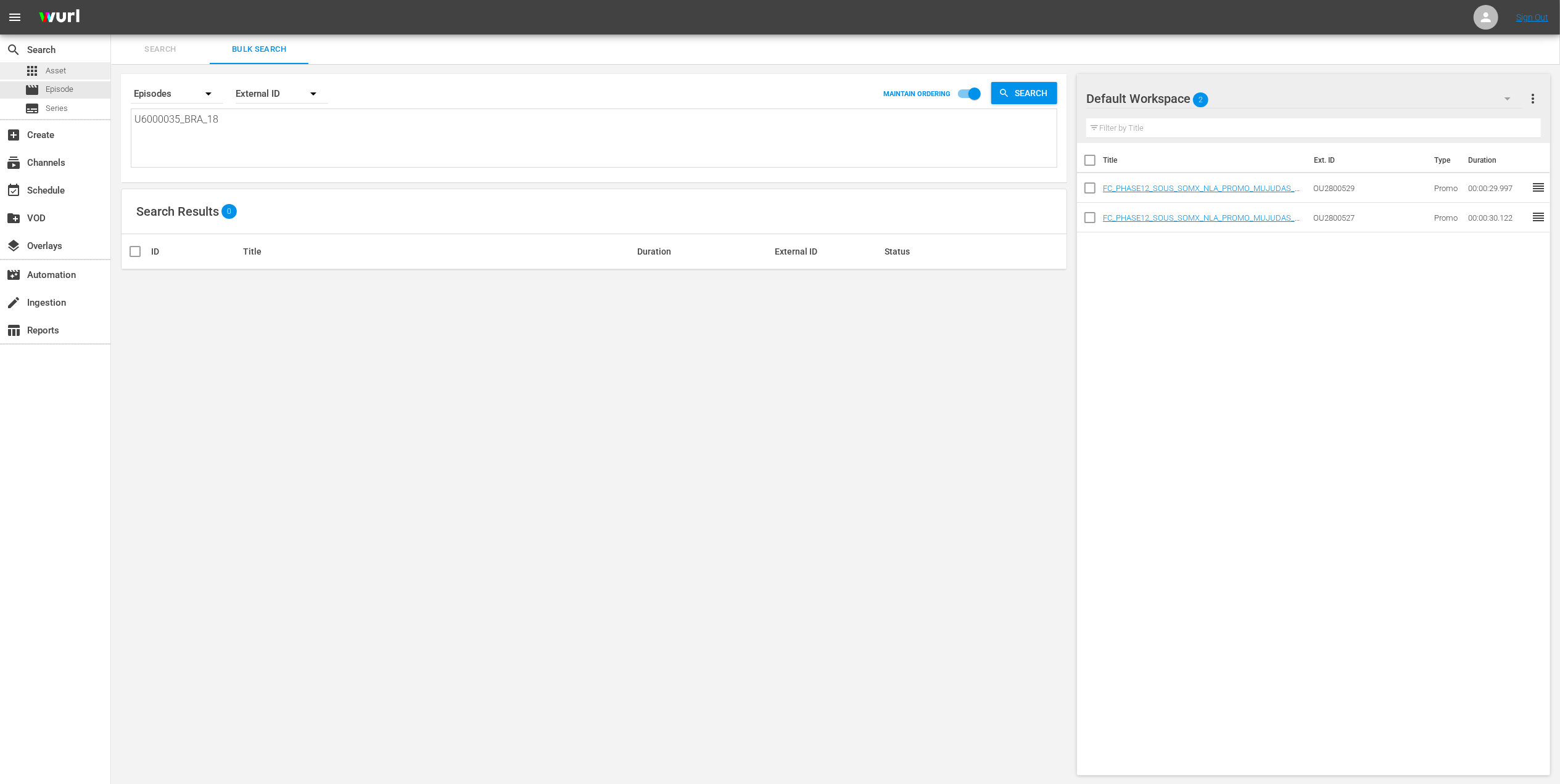
click at [79, 70] on div "apps Asset" at bounding box center [55, 71] width 110 height 17
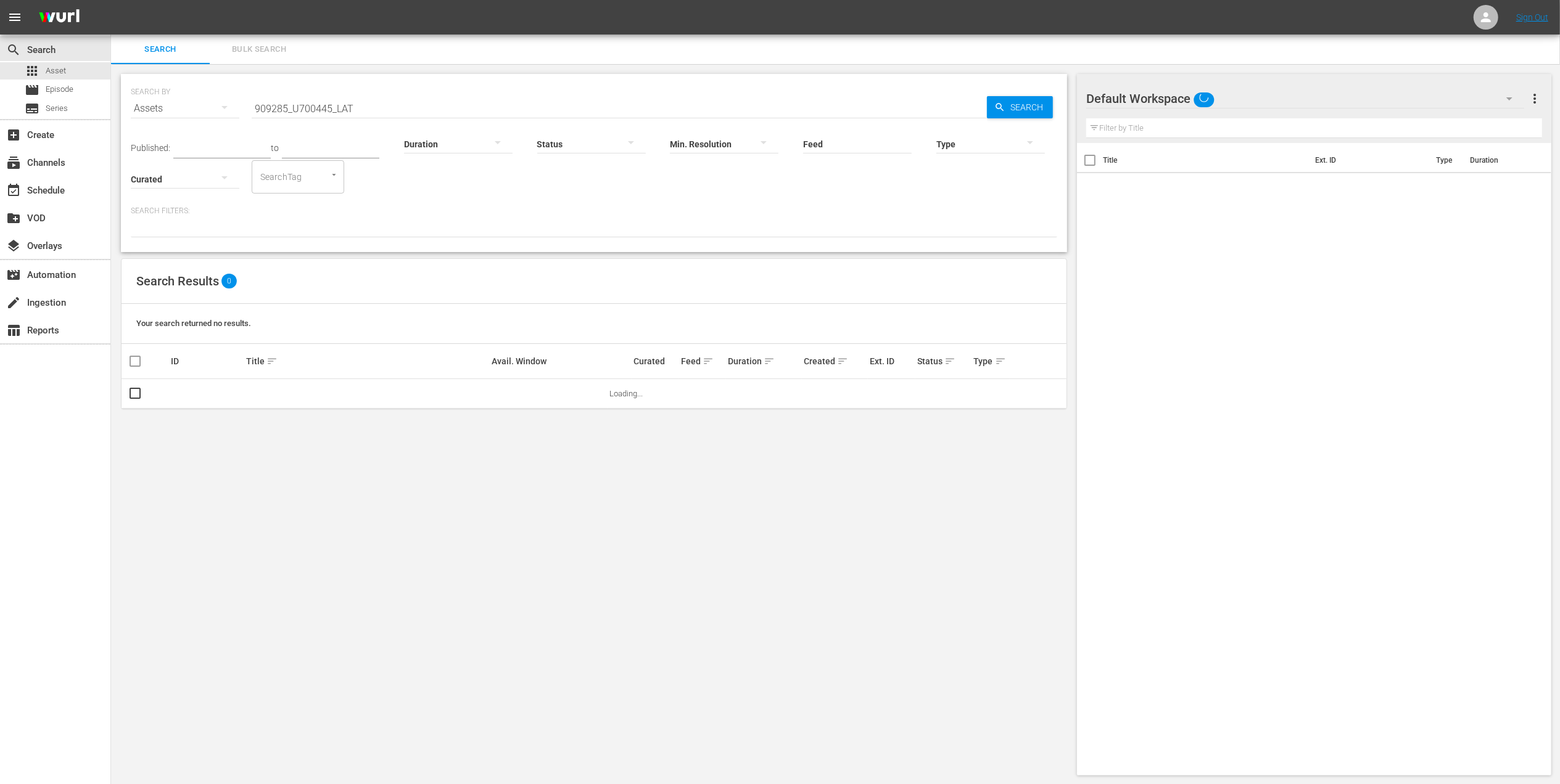
click at [302, 114] on input "909285_U700445_LAT" at bounding box center [619, 108] width 735 height 29
paste input "U6000035_BRA_18"
type input "U6000035_BRA_18"
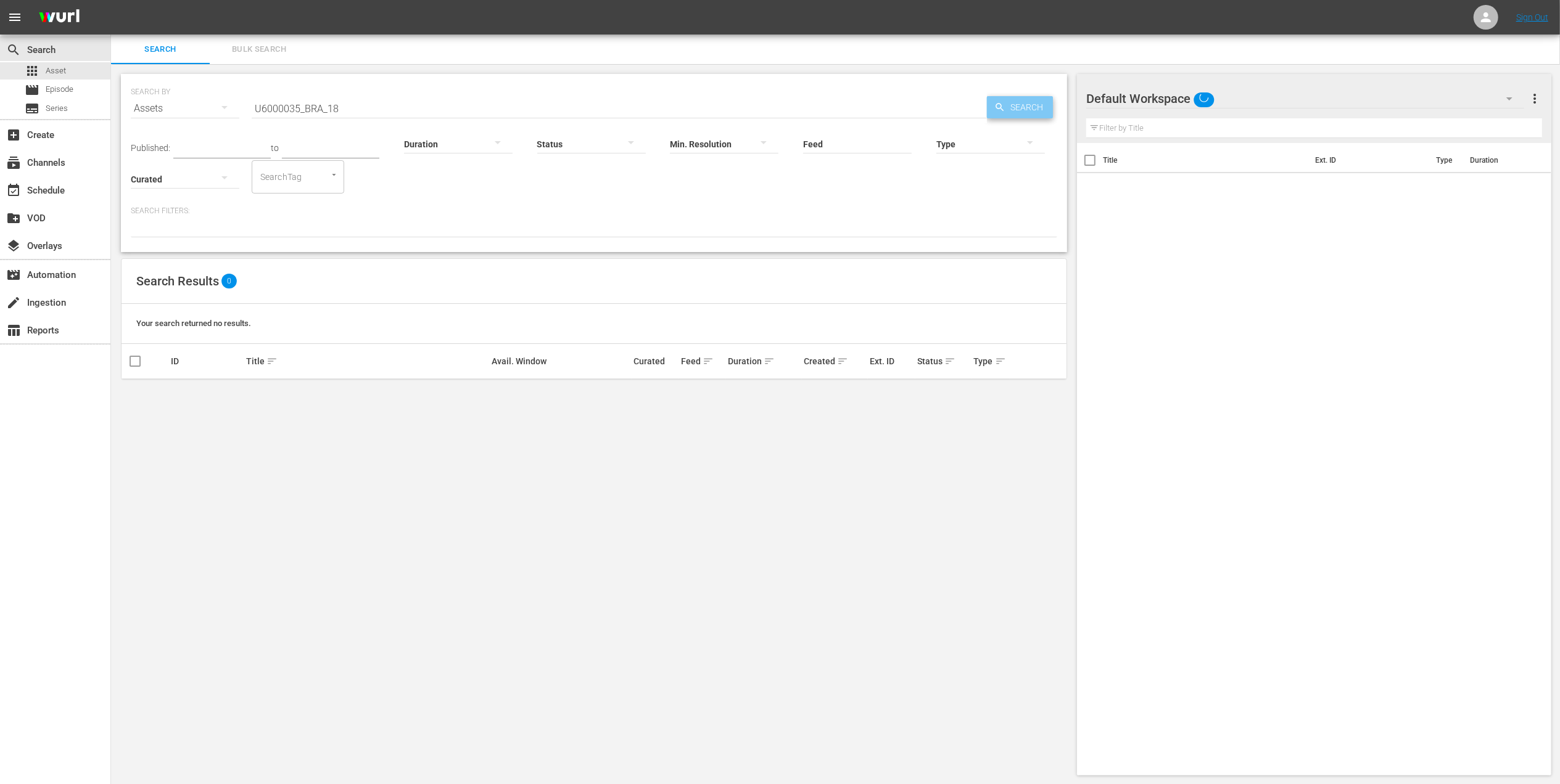
click at [998, 103] on icon "button" at bounding box center [1000, 106] width 8 height 8
click at [65, 104] on span "Series" at bounding box center [56, 108] width 22 height 12
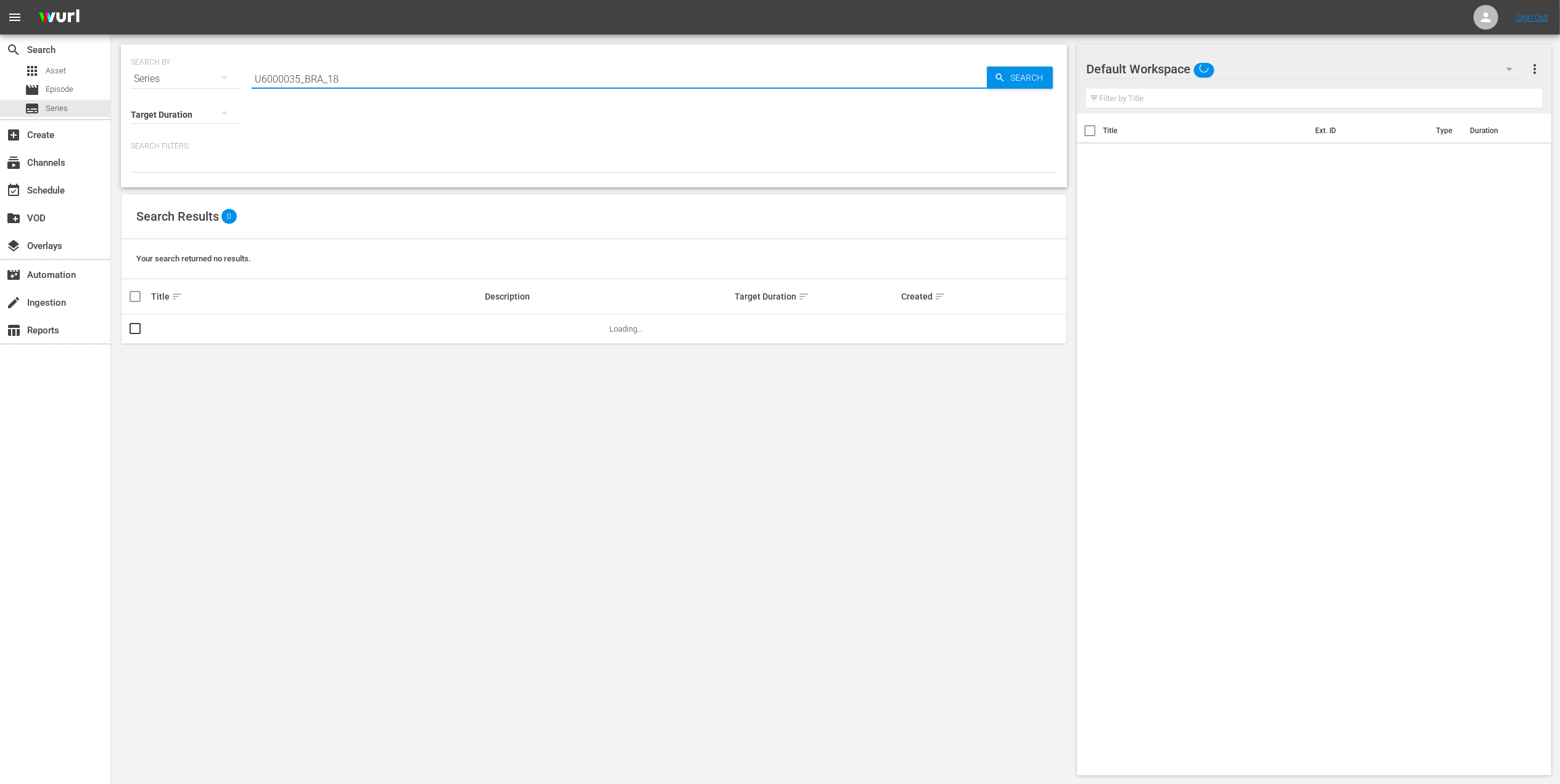
click at [265, 80] on input "U6000035_BRA_18" at bounding box center [619, 79] width 735 height 29
click at [1015, 77] on span "Search" at bounding box center [1029, 77] width 47 height 22
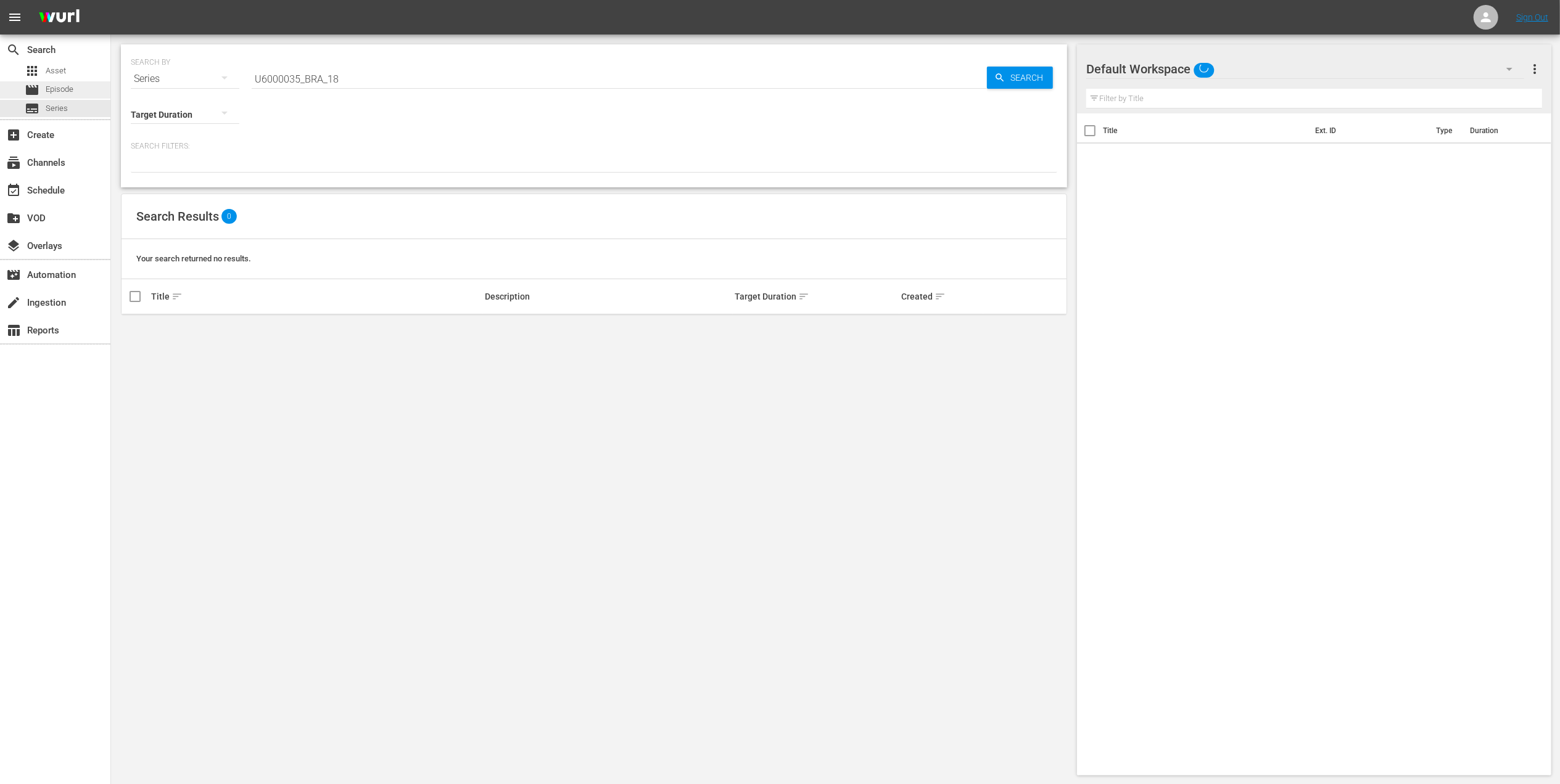
click at [70, 91] on span "Episode" at bounding box center [59, 89] width 28 height 12
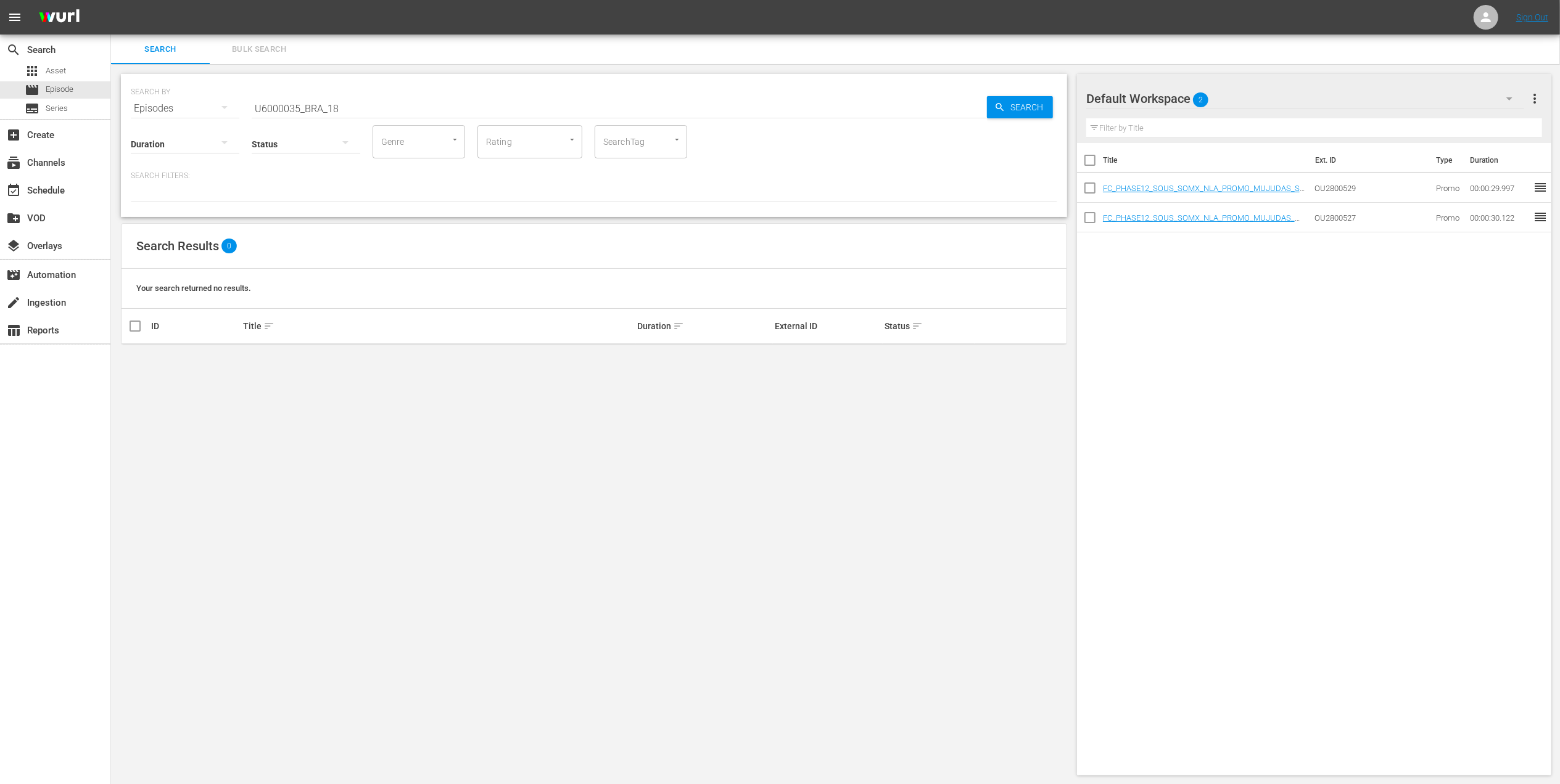
click at [300, 112] on input "U6000035_BRA_18" at bounding box center [619, 108] width 735 height 29
paste input "220_BRA_A14"
type input "U6000220_BRA_A14"
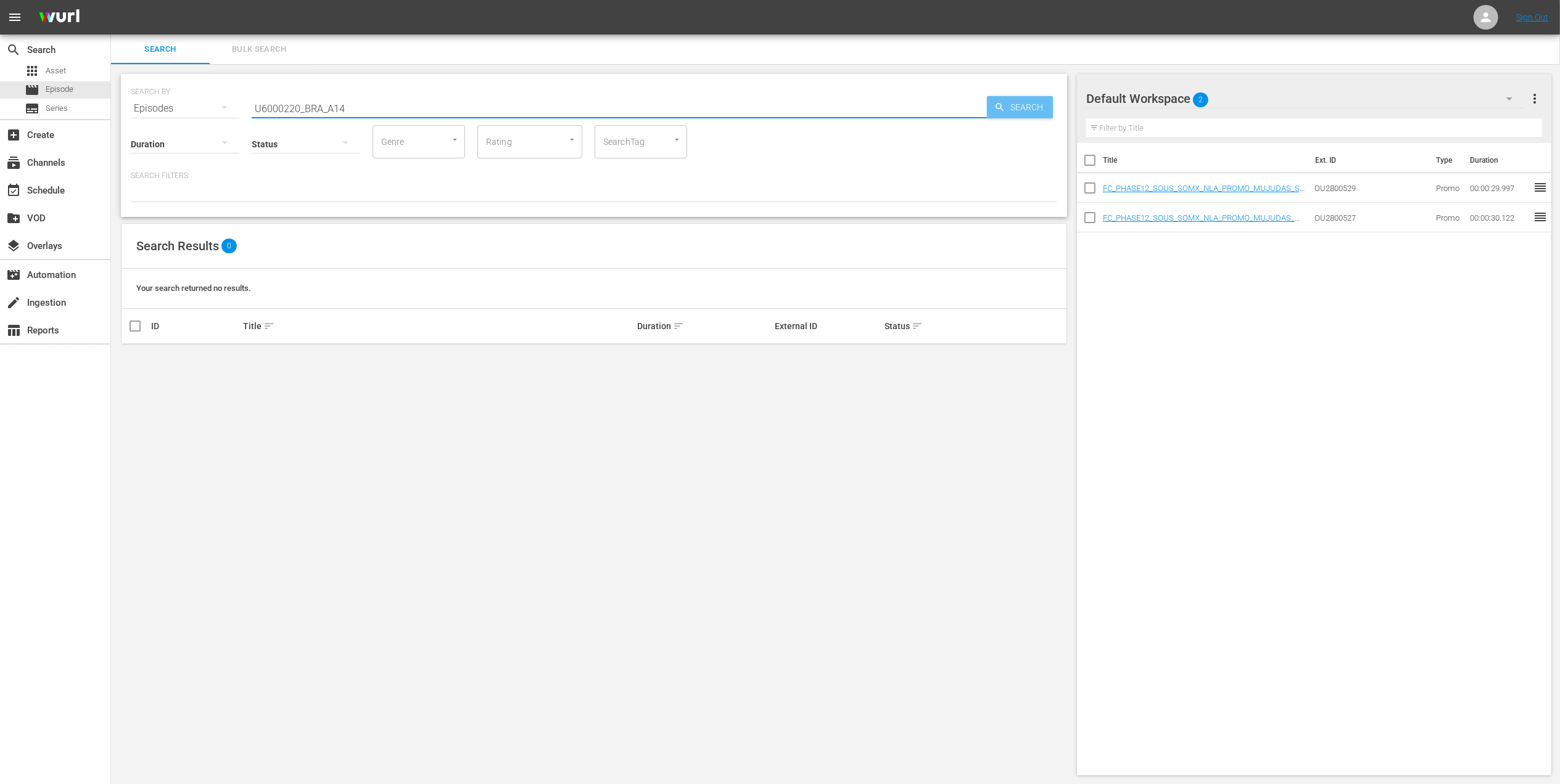
click at [1006, 103] on span "Search" at bounding box center [1029, 106] width 47 height 22
click at [69, 115] on div "subtitles Series" at bounding box center [55, 108] width 110 height 17
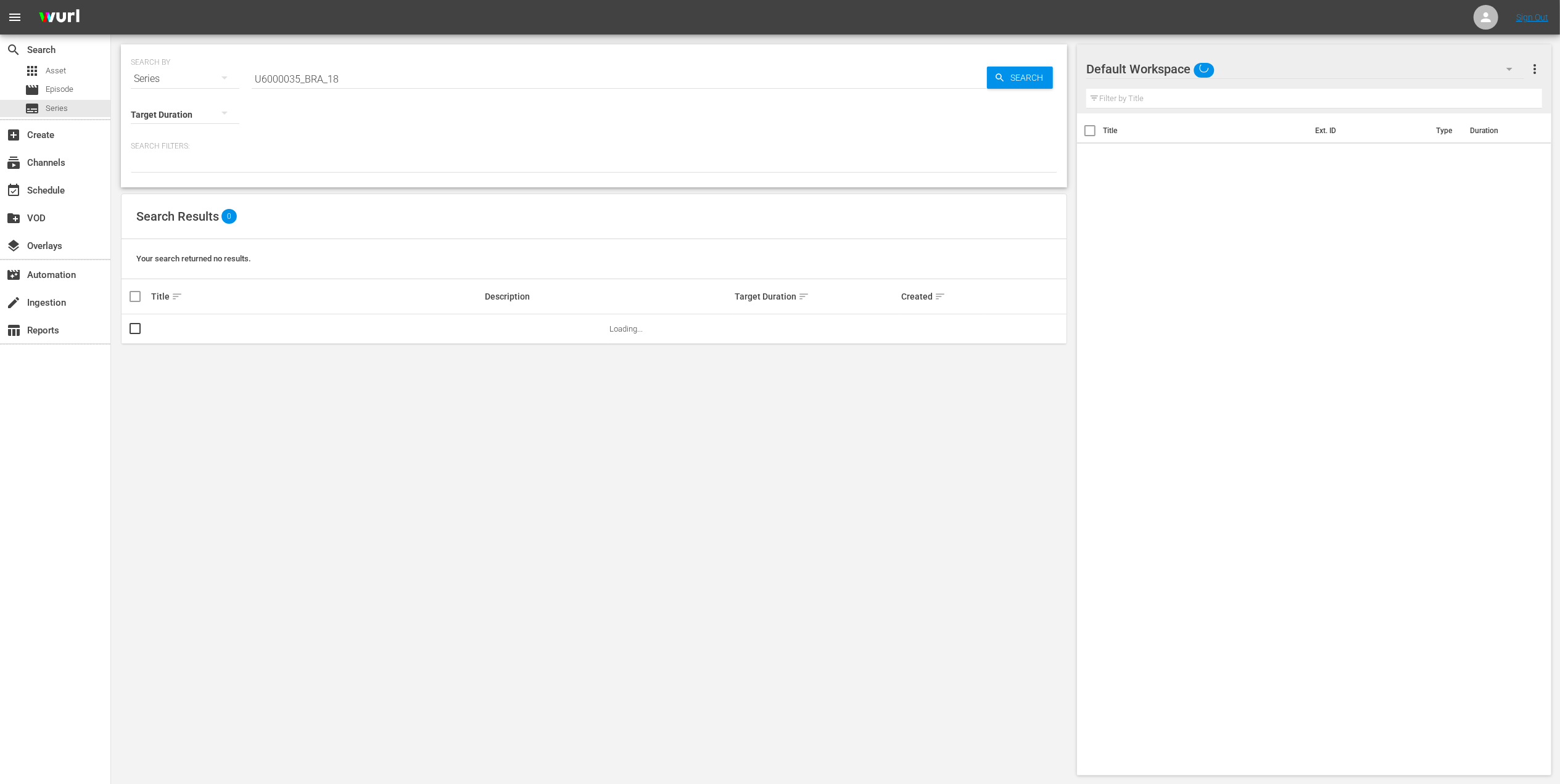
click at [296, 79] on input "U6000035_BRA_18" at bounding box center [619, 79] width 735 height 29
paste input "220_BRA_A14"
type input "U6000220_BRA_A14"
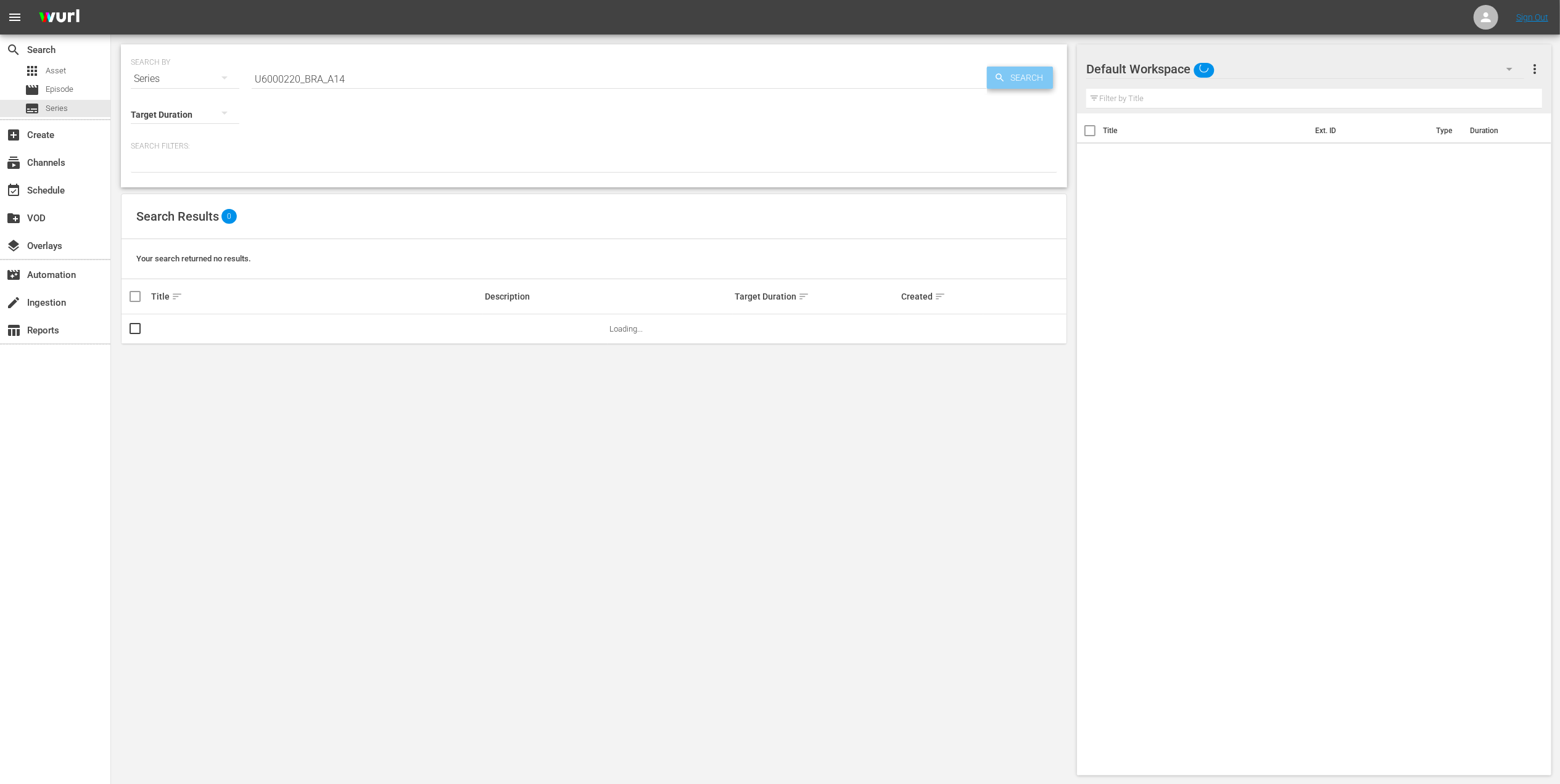
click at [1017, 77] on span "Search" at bounding box center [1029, 77] width 47 height 22
